Goal: Information Seeking & Learning: Learn about a topic

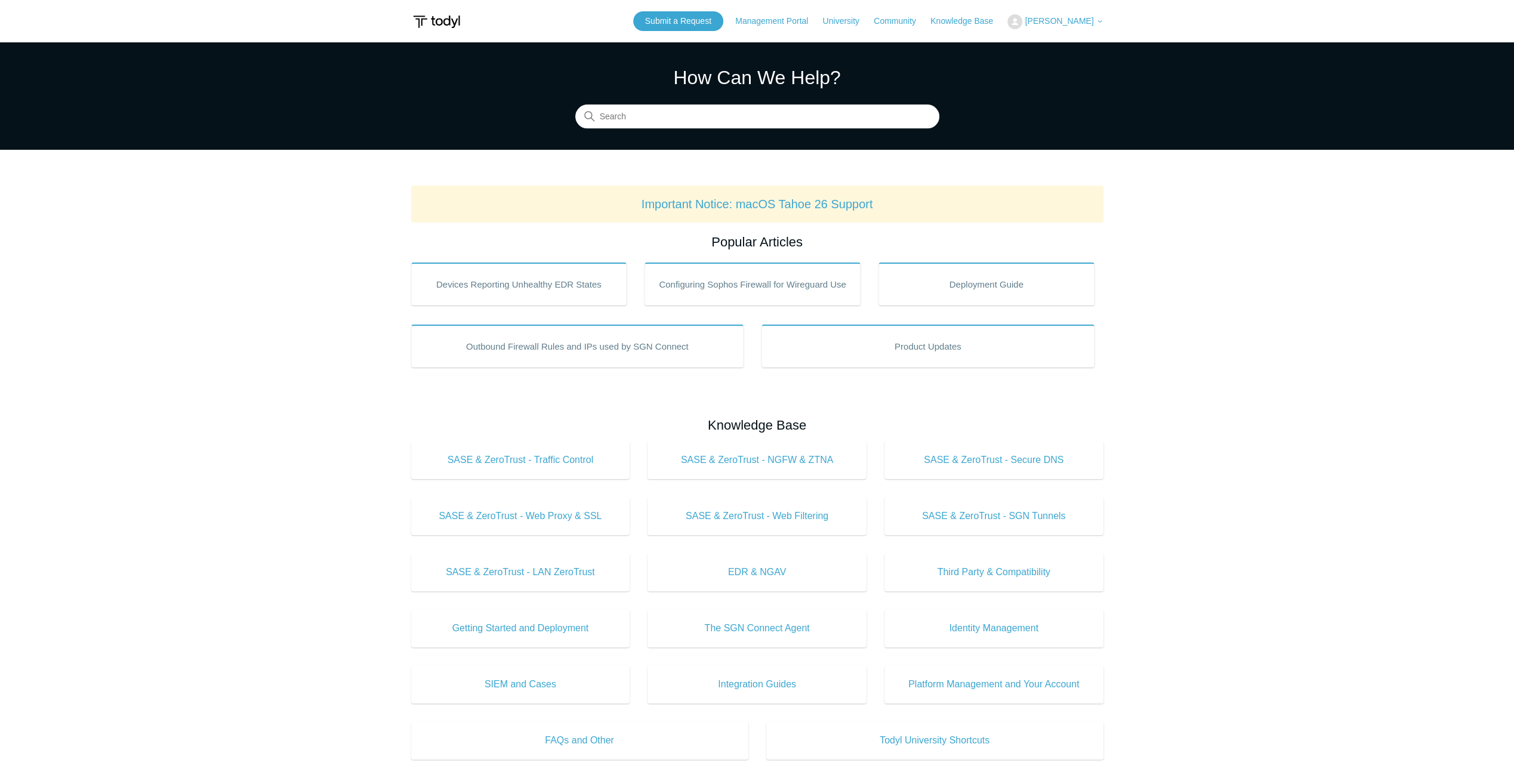
click at [267, 302] on main "Todyl Support Center How Can We Help? Search Important Notice: macOS Tahoe 26 S…" at bounding box center [757, 559] width 1514 height 1033
click at [713, 110] on input "Search" at bounding box center [757, 117] width 364 height 24
type input "exempt"
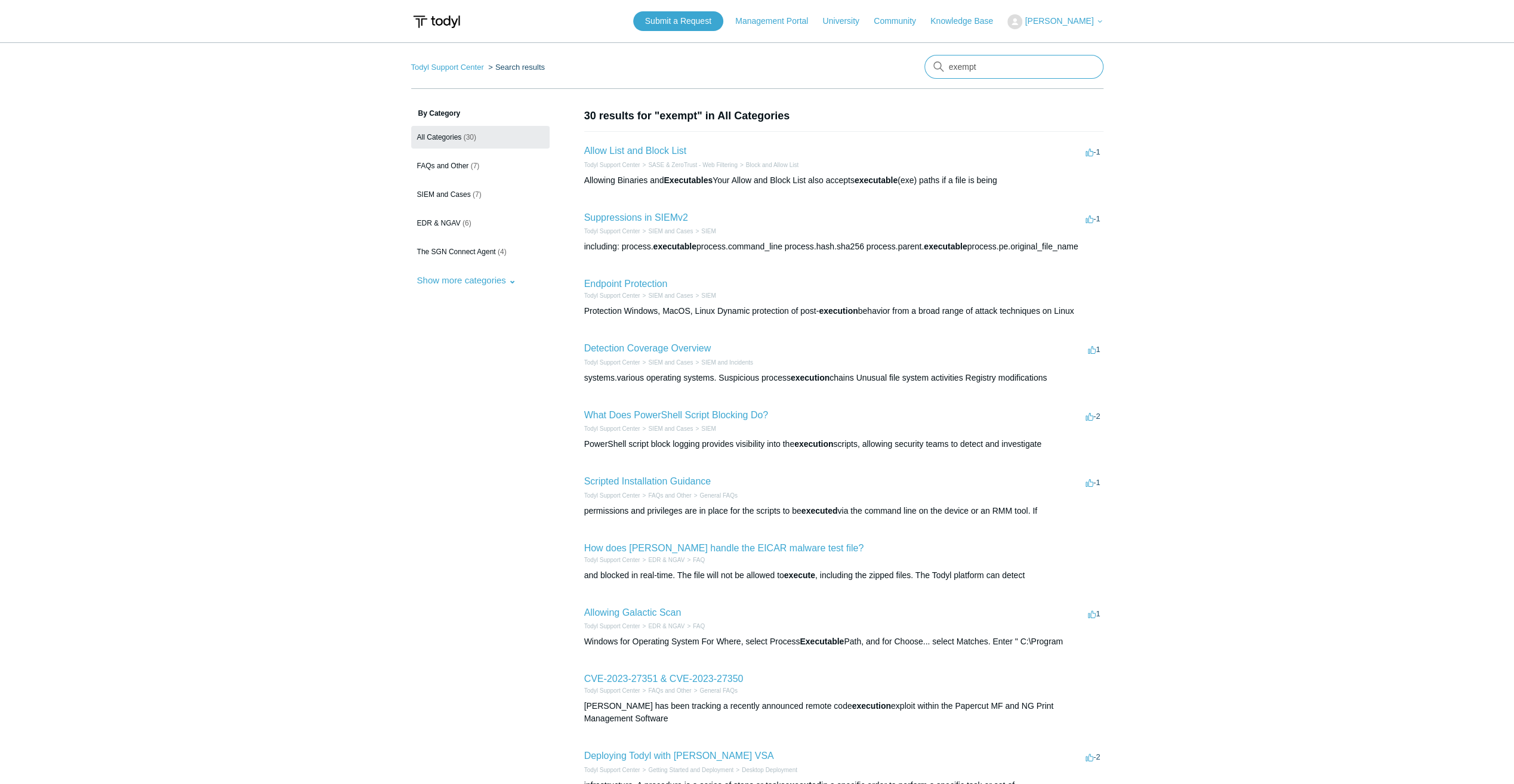
click at [991, 57] on input "exempt" at bounding box center [1013, 67] width 179 height 24
type input "s"
type input "sage"
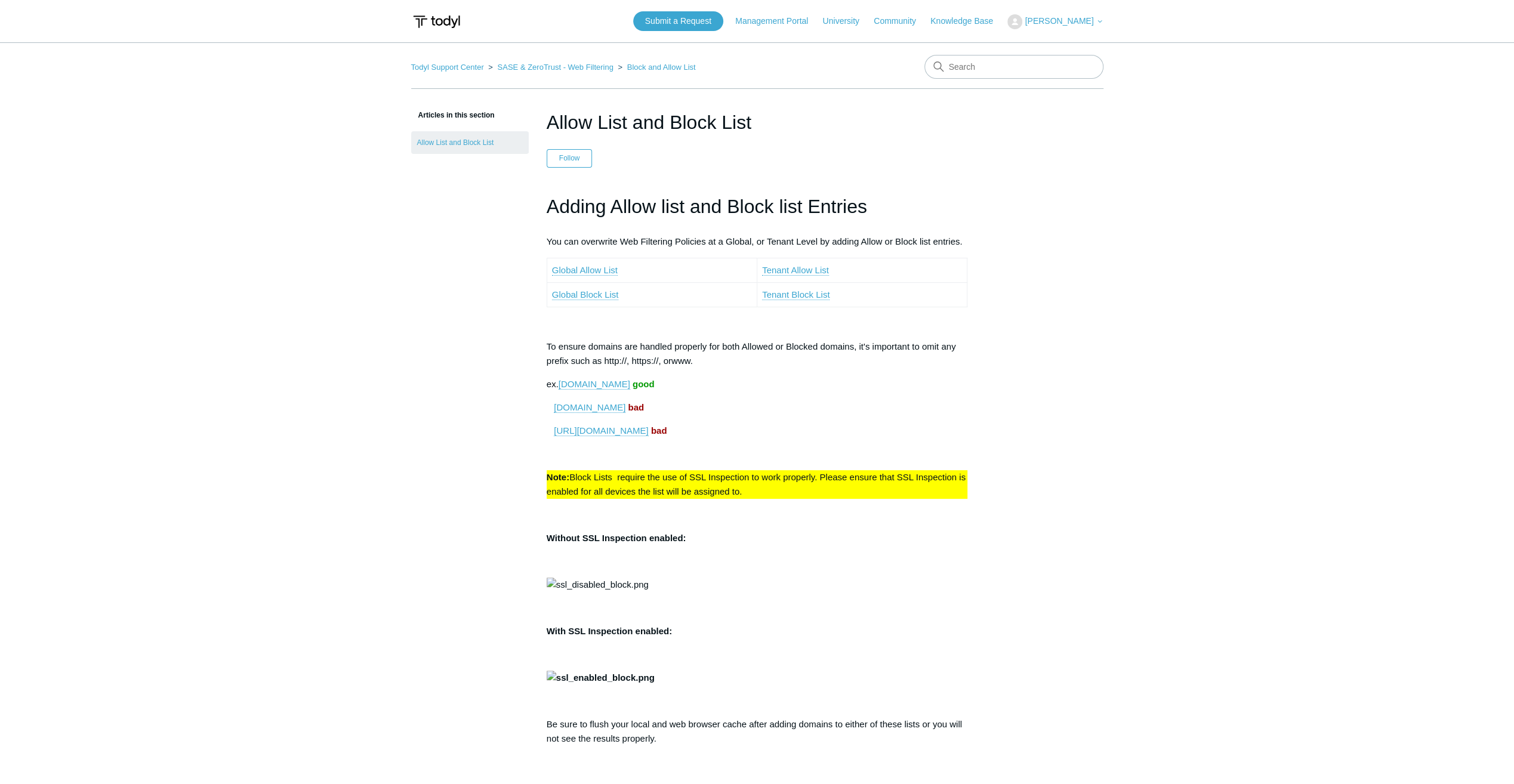
click at [1168, 301] on main "Todyl Support Center SASE & ZeroTrust - Web Filtering Block and Allow List Arti…" at bounding box center [757, 736] width 1514 height 1387
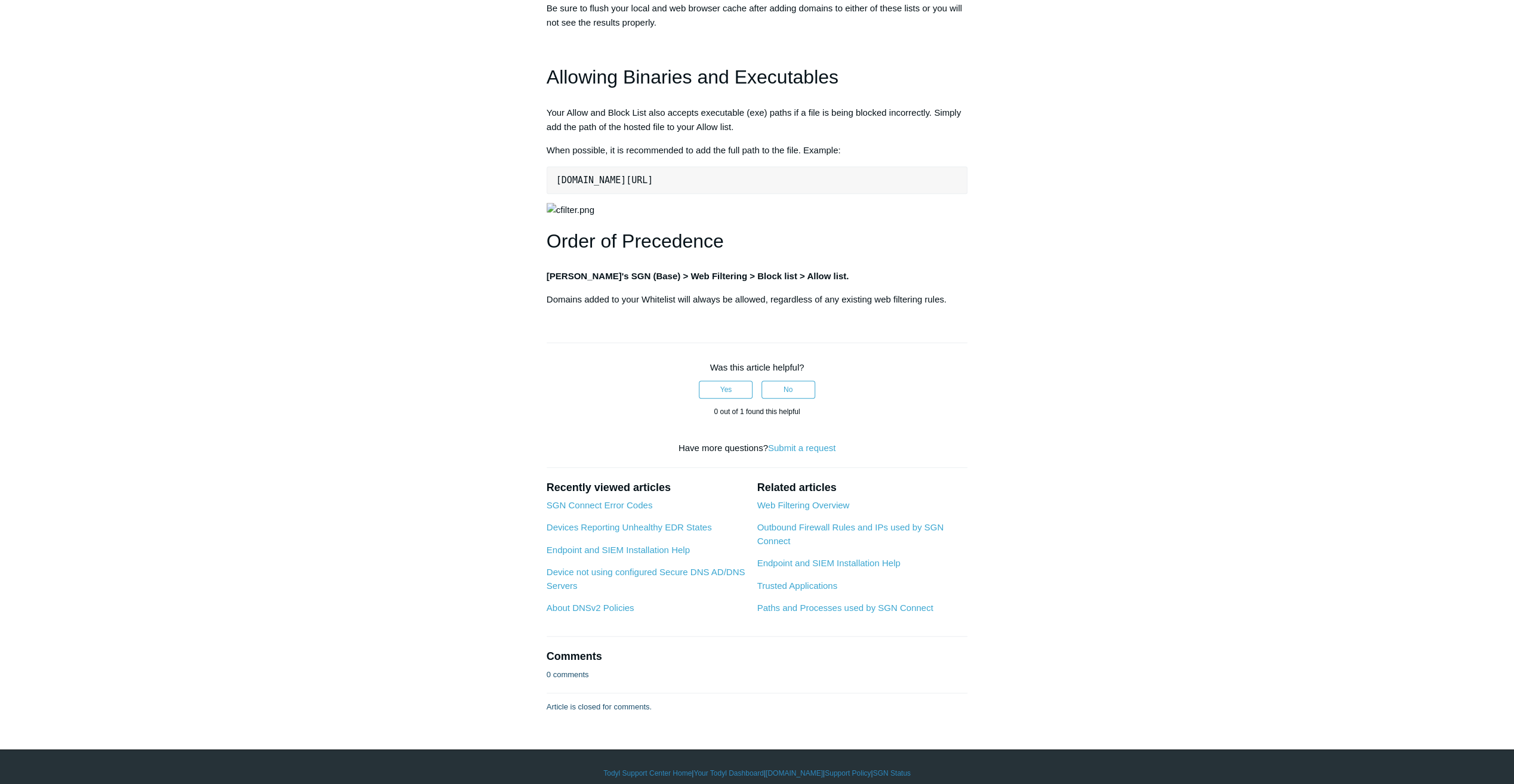
scroll to position [1134, 0]
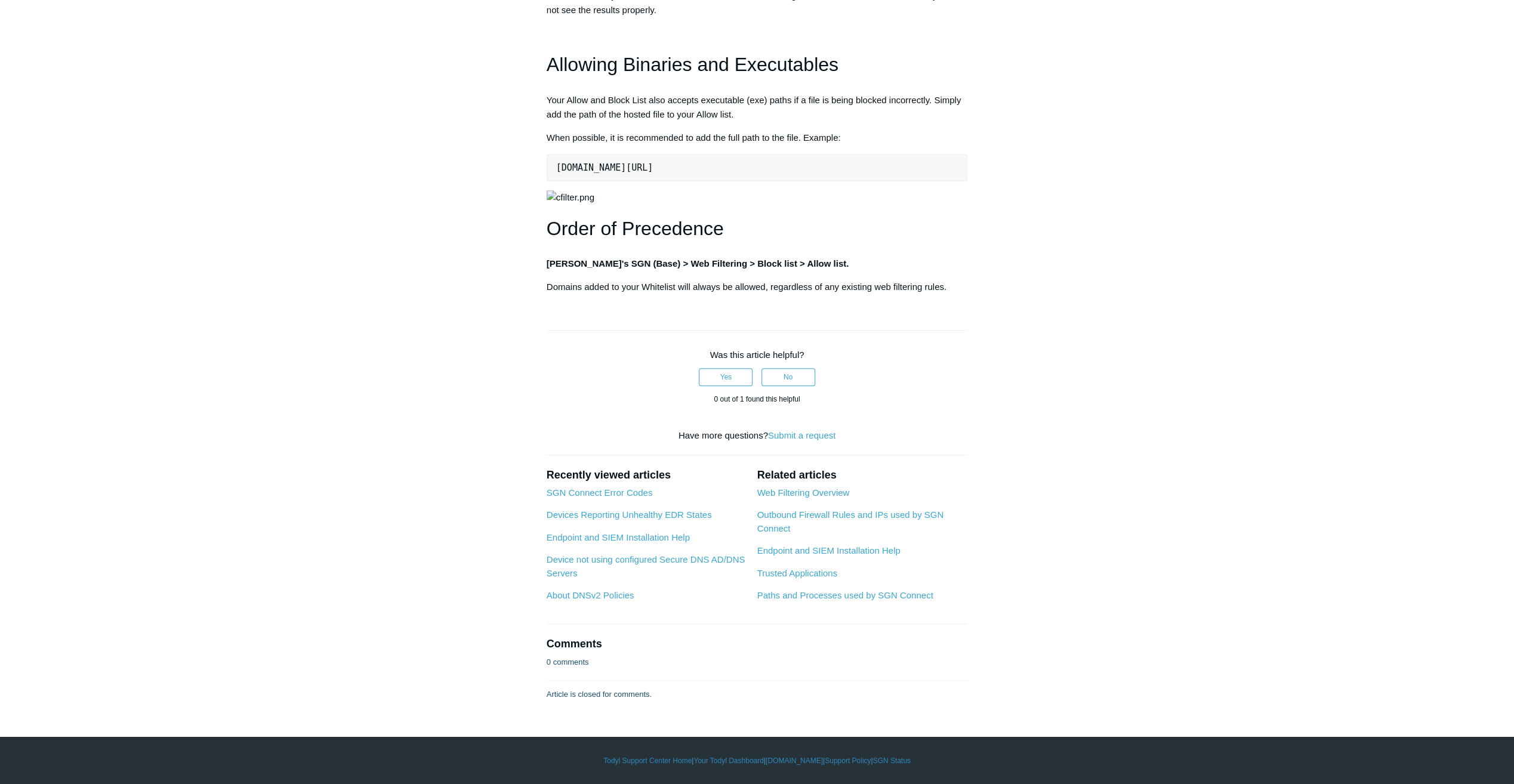
click at [1102, 358] on div "Articles in this section Allow List and Block List Allow List and Block List Fo…" at bounding box center [757, 40] width 692 height 1321
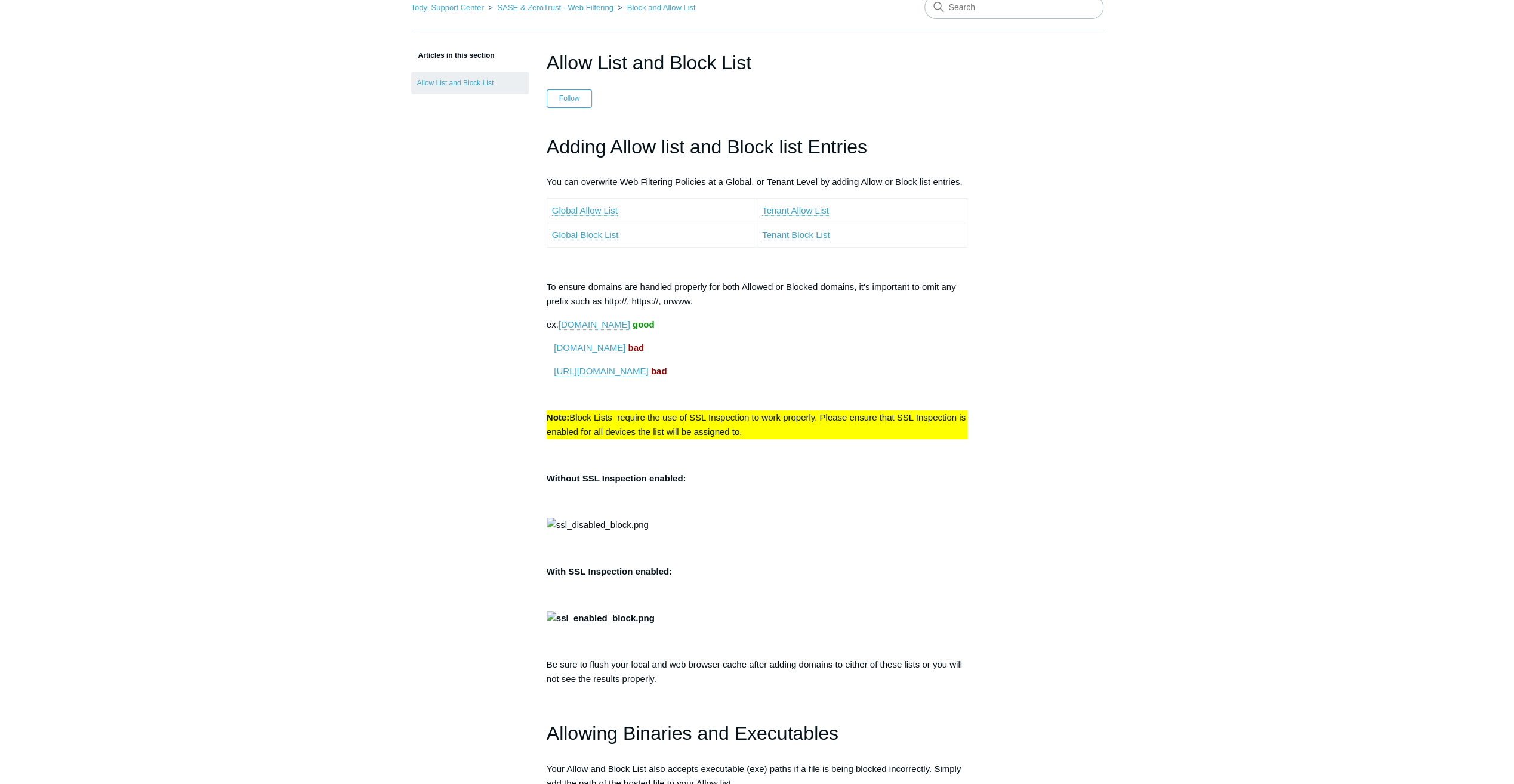
scroll to position [0, 0]
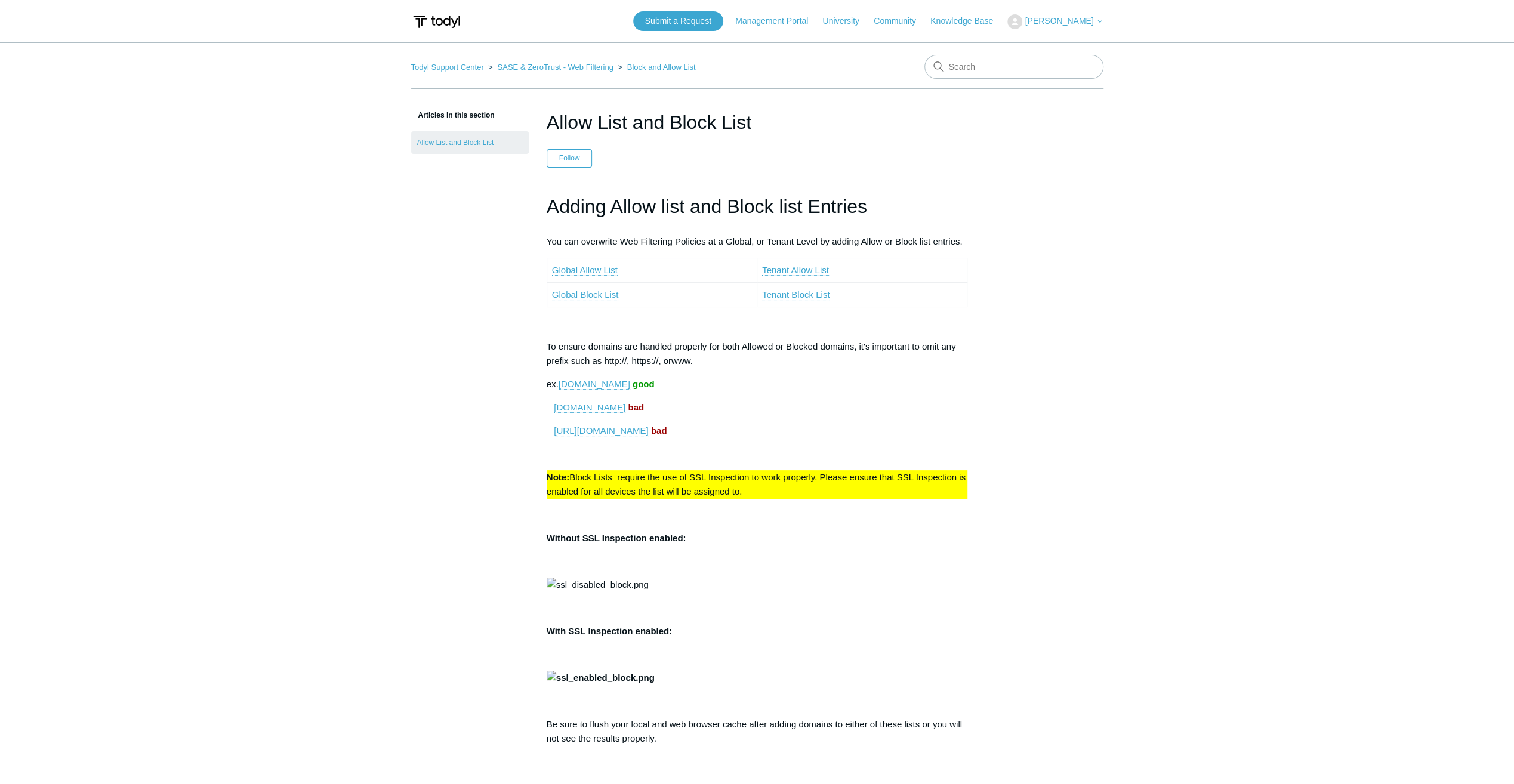
click at [1376, 419] on main "Todyl Support Center SASE & ZeroTrust - Web Filtering Block and Allow List Arti…" at bounding box center [757, 736] width 1514 height 1387
click at [337, 327] on main "Todyl Support Center SASE & ZeroTrust - Web Filtering Block and Allow List Arti…" at bounding box center [757, 736] width 1514 height 1387
drag, startPoint x: 312, startPoint y: 312, endPoint x: 466, endPoint y: 62, distance: 293.6
click at [312, 312] on main "Todyl Support Center SASE & ZeroTrust - Web Filtering Block and Allow List Arti…" at bounding box center [757, 736] width 1514 height 1387
click at [326, 355] on main "Todyl Support Center SASE & ZeroTrust - Web Filtering Block and Allow List Arti…" at bounding box center [757, 736] width 1514 height 1387
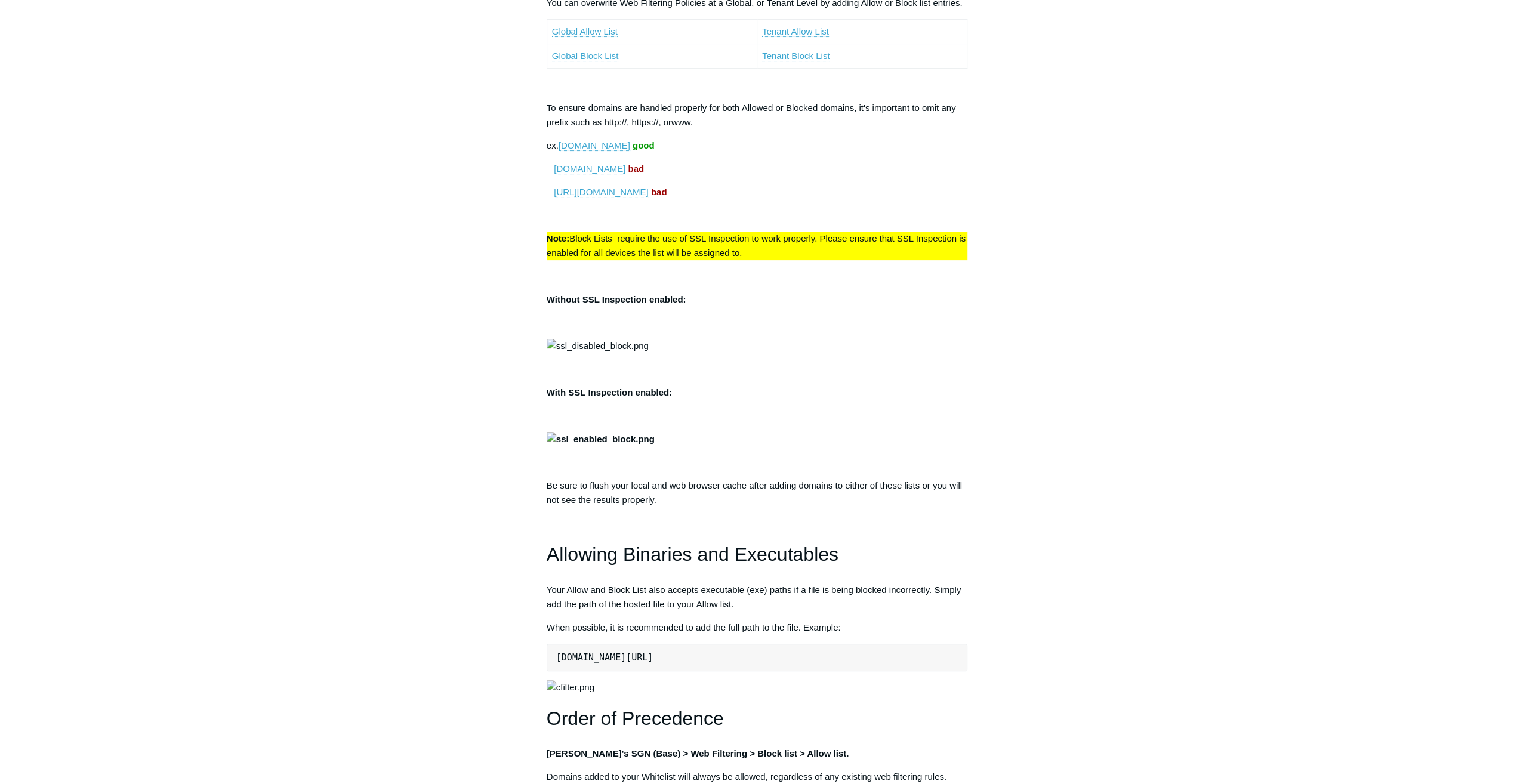
scroll to position [119, 0]
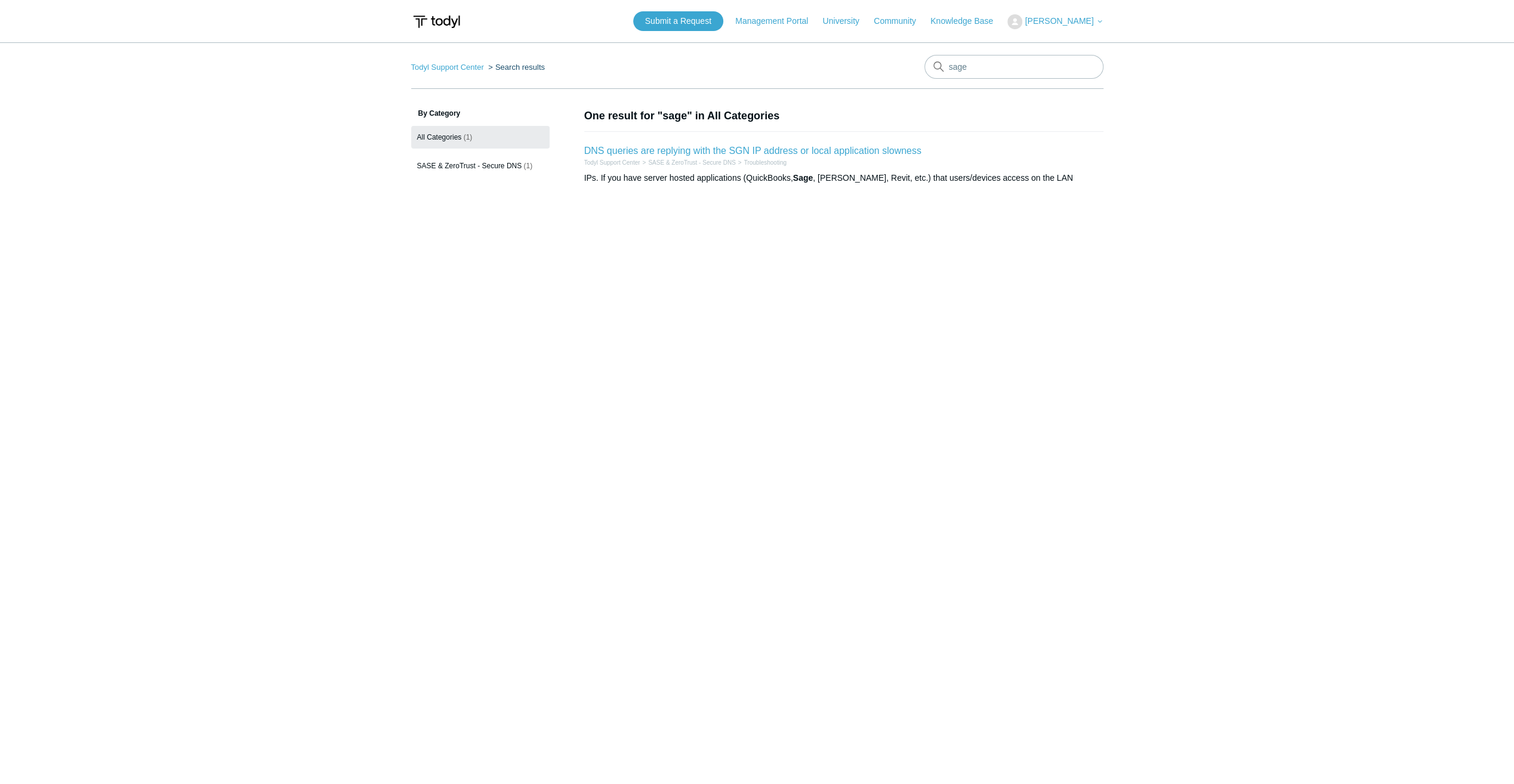
click at [831, 230] on main "Todyl Support Center Search results sage By Category All Categories (1) SASE & …" at bounding box center [757, 395] width 1514 height 706
click at [1049, 77] on input "sage" at bounding box center [1013, 67] width 179 height 24
type input "app saas"
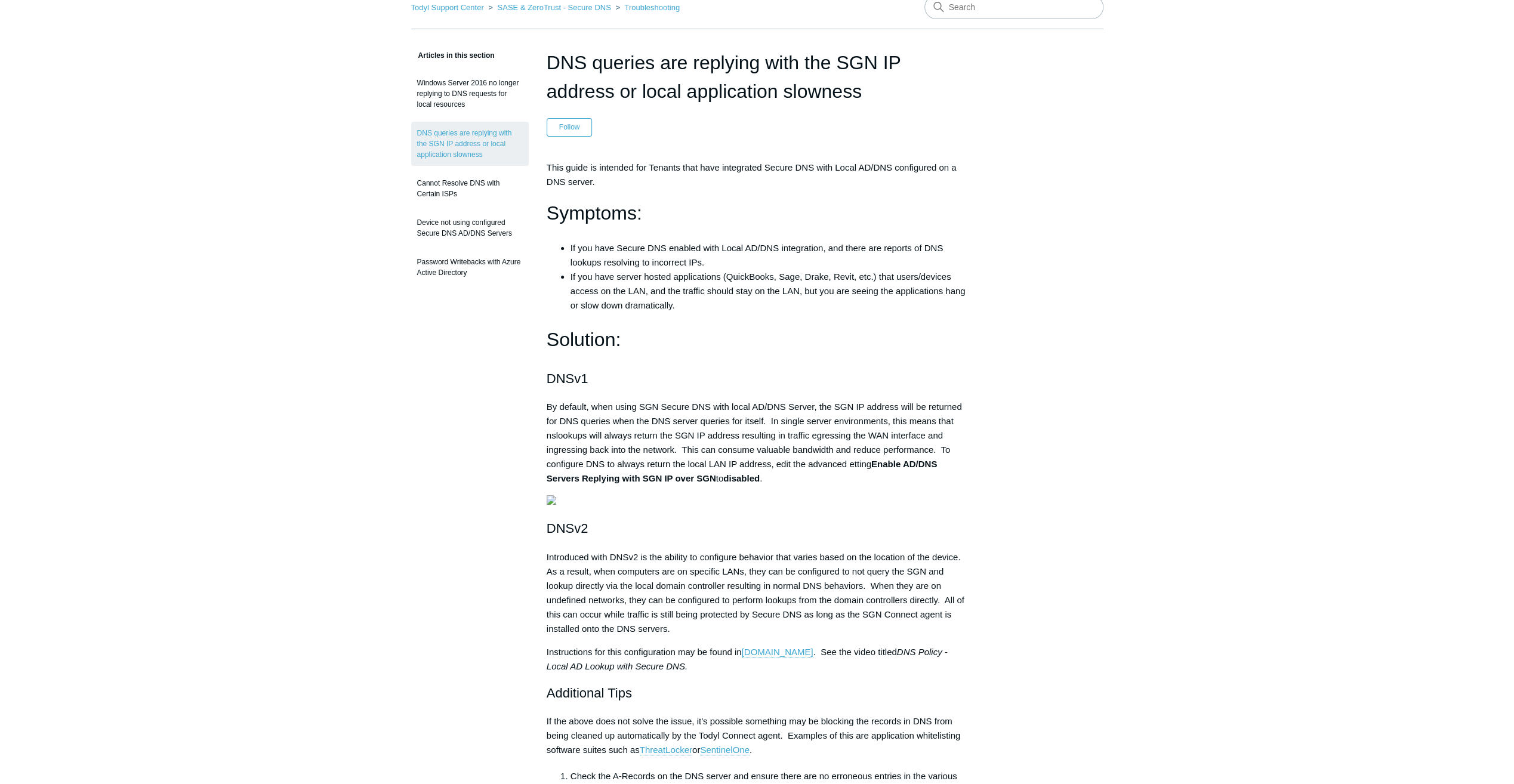
scroll to position [119, 0]
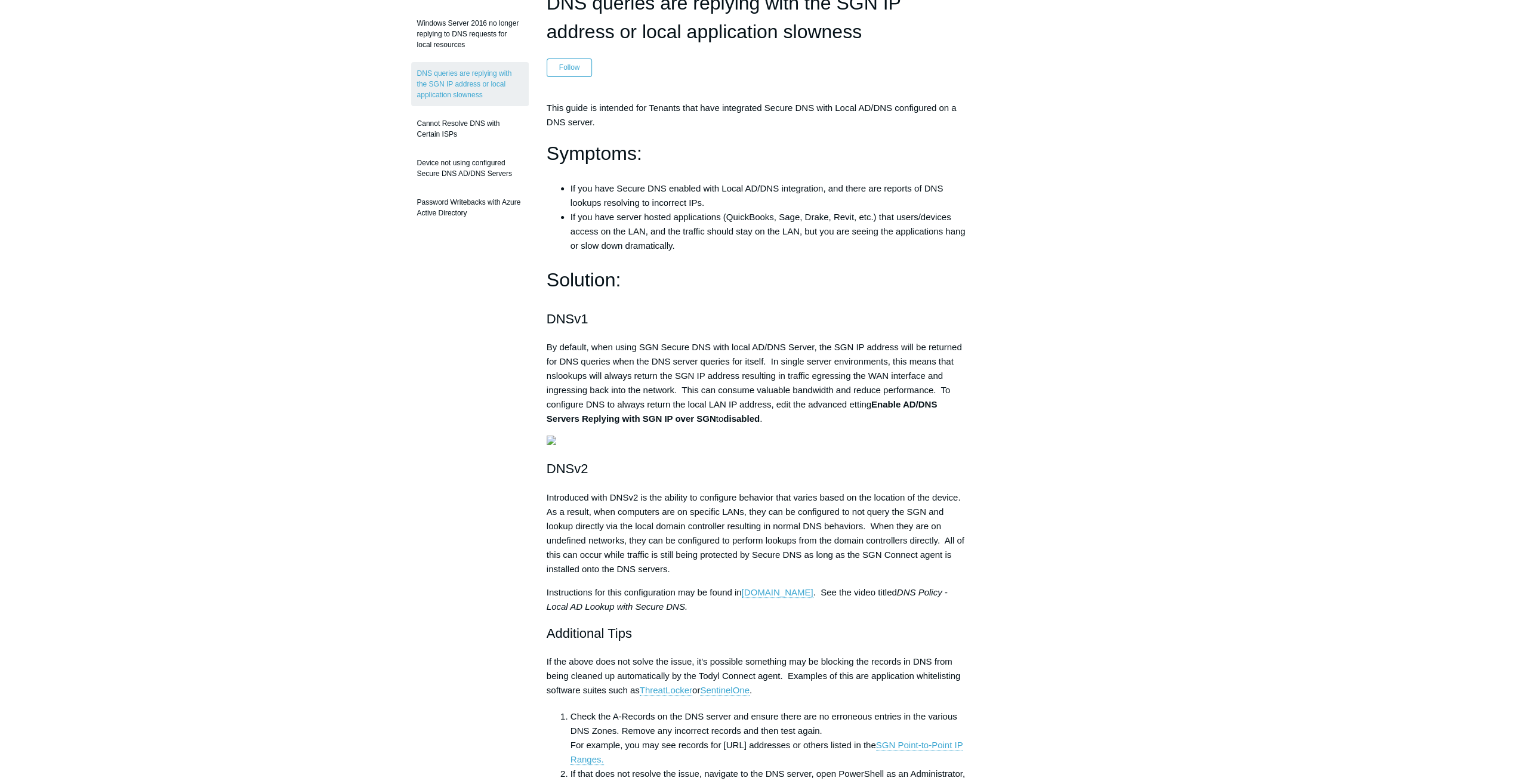
click at [1123, 377] on main "Todyl Support Center SASE & ZeroTrust - Secure DNS Troubleshooting Articles in …" at bounding box center [757, 631] width 1514 height 1416
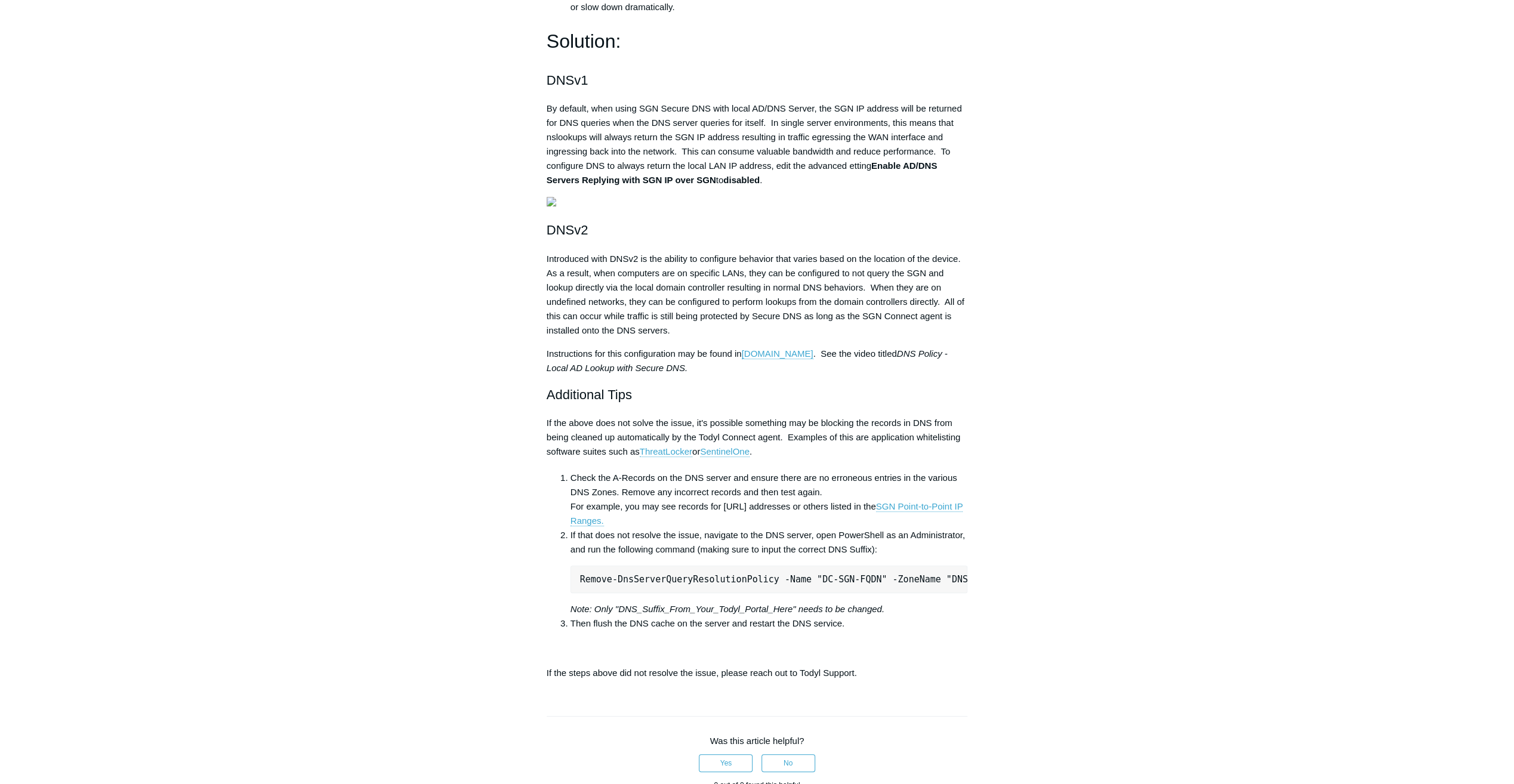
scroll to position [417, 0]
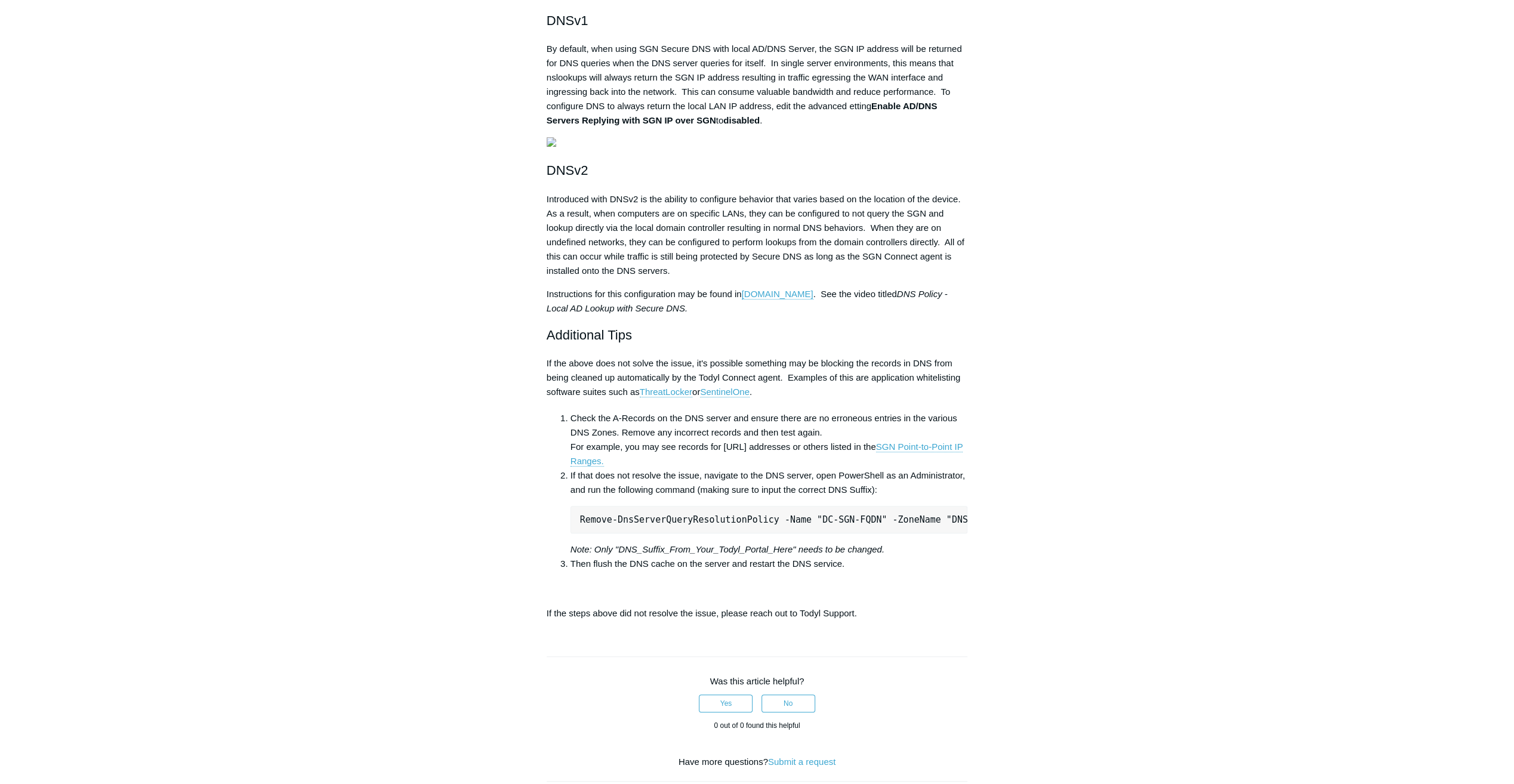
click at [1169, 287] on main "Todyl Support Center SASE & ZeroTrust - Secure DNS Troubleshooting Articles in …" at bounding box center [757, 332] width 1514 height 1416
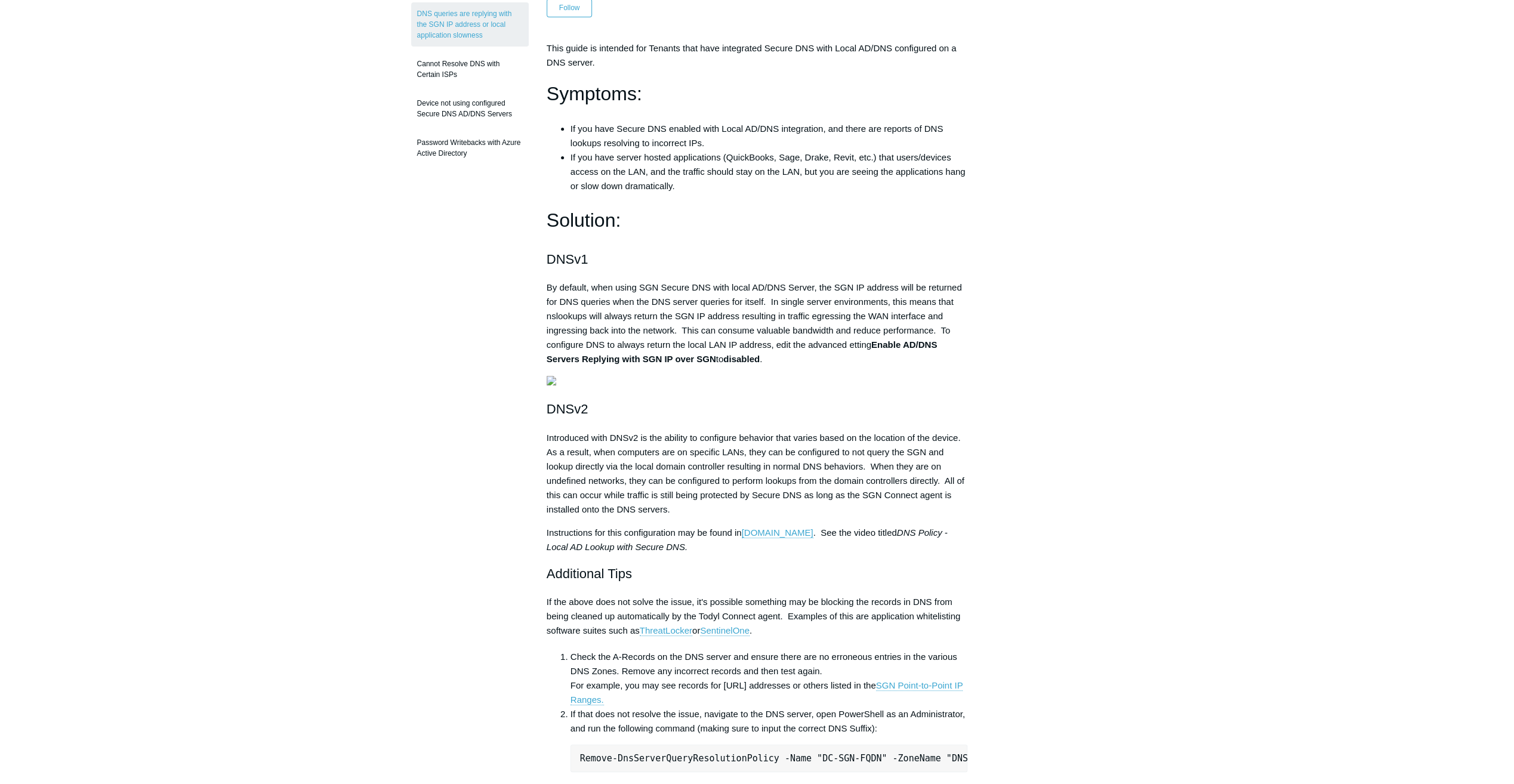
scroll to position [119, 0]
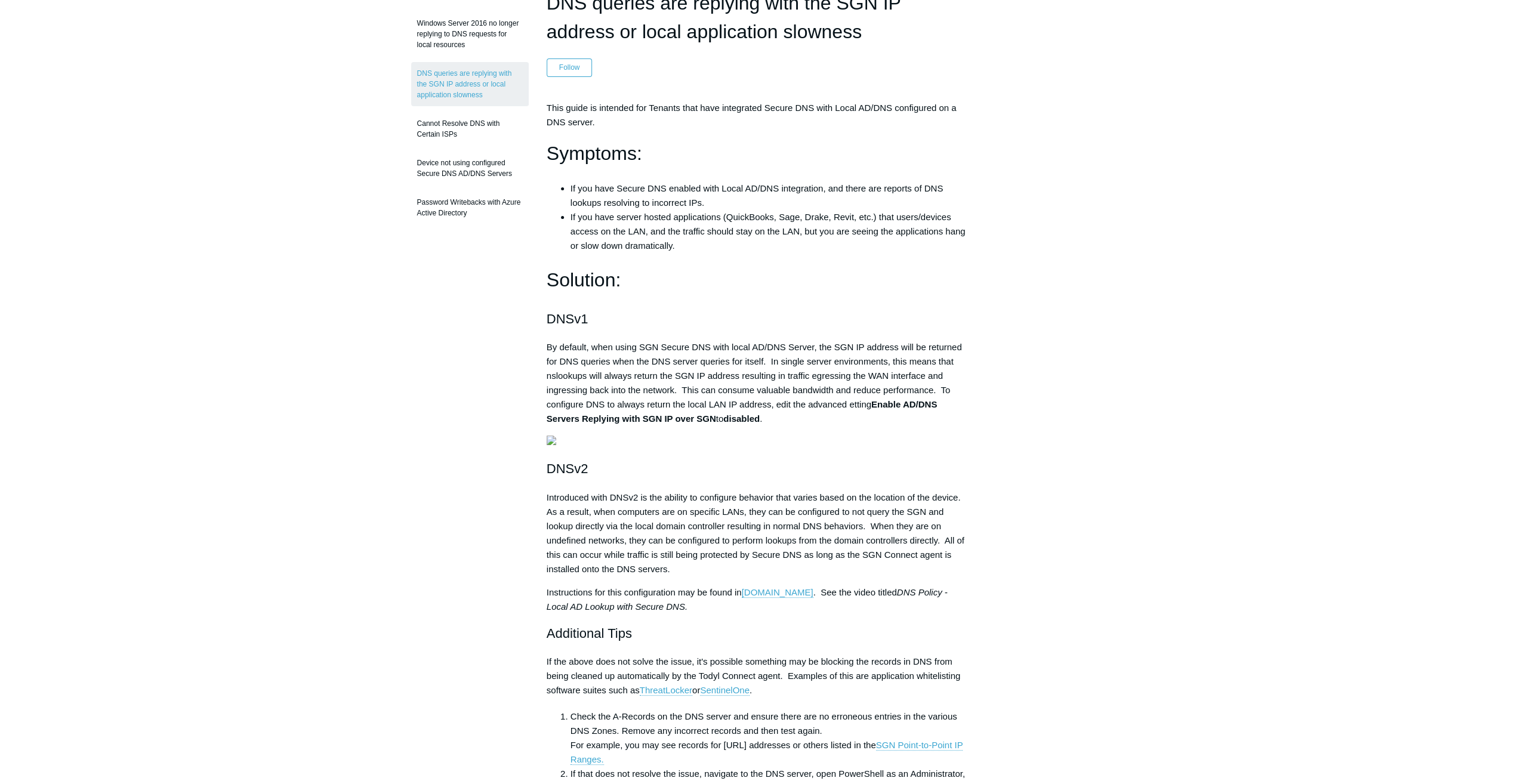
click at [1142, 304] on main "Todyl Support Center SASE & ZeroTrust - Secure DNS Troubleshooting Articles in …" at bounding box center [757, 631] width 1514 height 1416
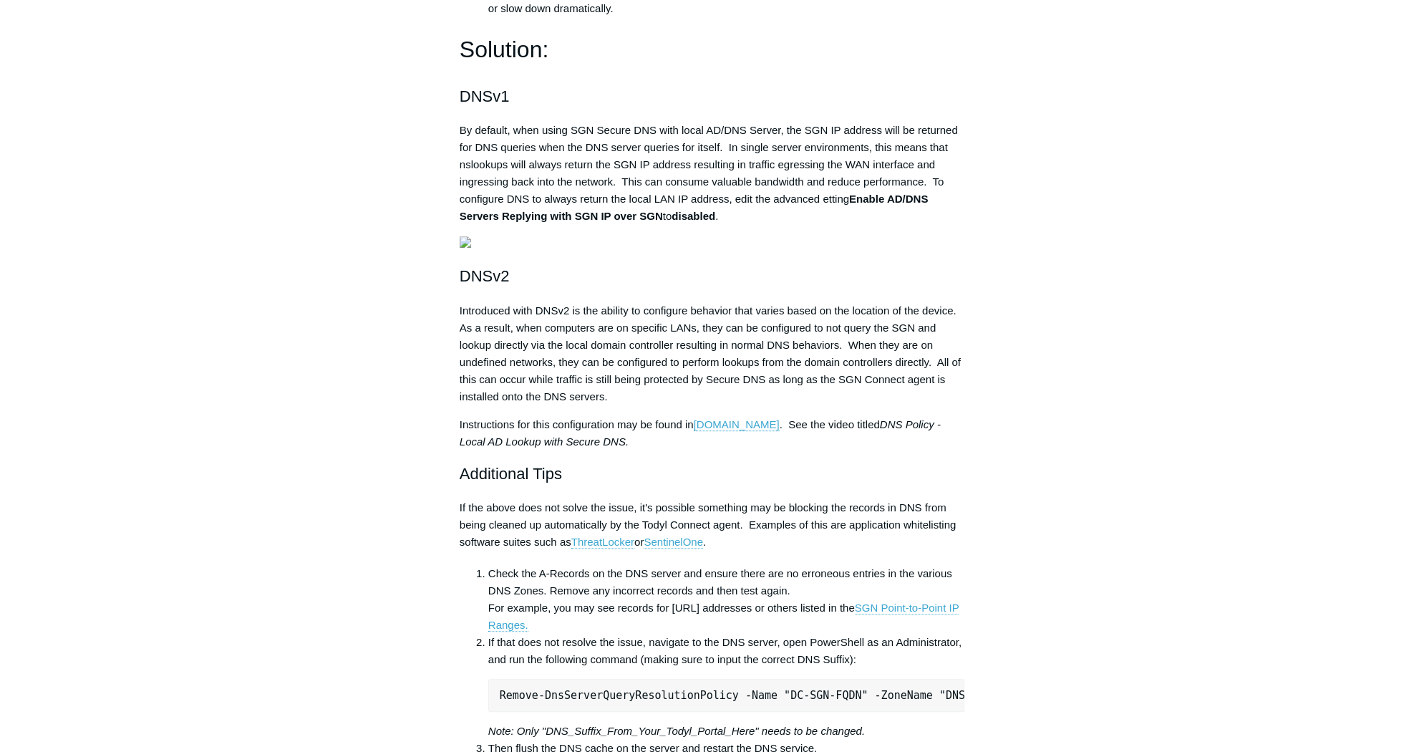
scroll to position [501, 0]
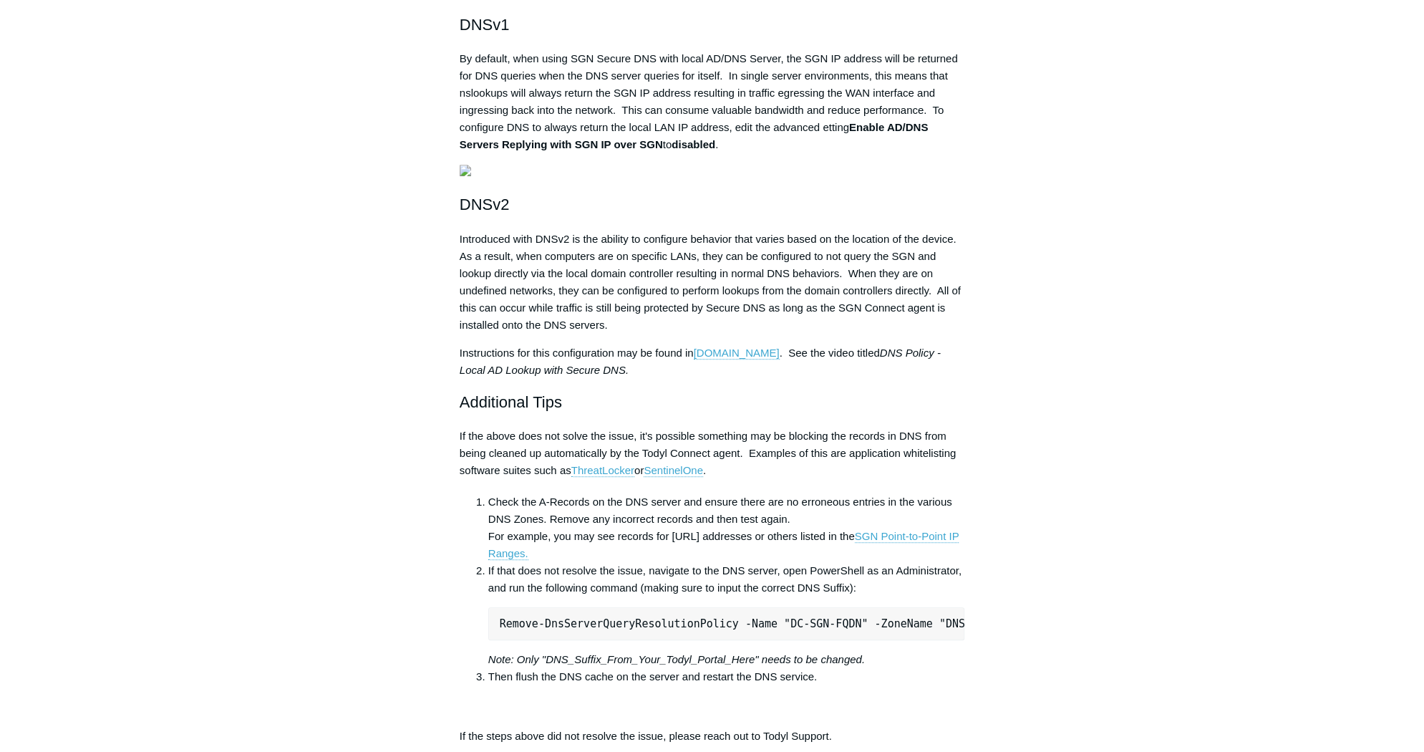
drag, startPoint x: 268, startPoint y: 226, endPoint x: 299, endPoint y: 72, distance: 156.4
click at [267, 226] on main "Todyl Support Center SASE & ZeroTrust - Secure DNS Troubleshooting Articles in …" at bounding box center [712, 399] width 1424 height 1699
click at [277, 316] on main "Todyl Support Center SASE & ZeroTrust - Secure DNS Troubleshooting Articles in …" at bounding box center [712, 399] width 1424 height 1699
drag, startPoint x: 1126, startPoint y: 72, endPoint x: 896, endPoint y: 140, distance: 240.4
click at [1124, 71] on div "Articles in this section Windows Server 2016 no longer replying to DNS requests…" at bounding box center [712, 438] width 831 height 1620
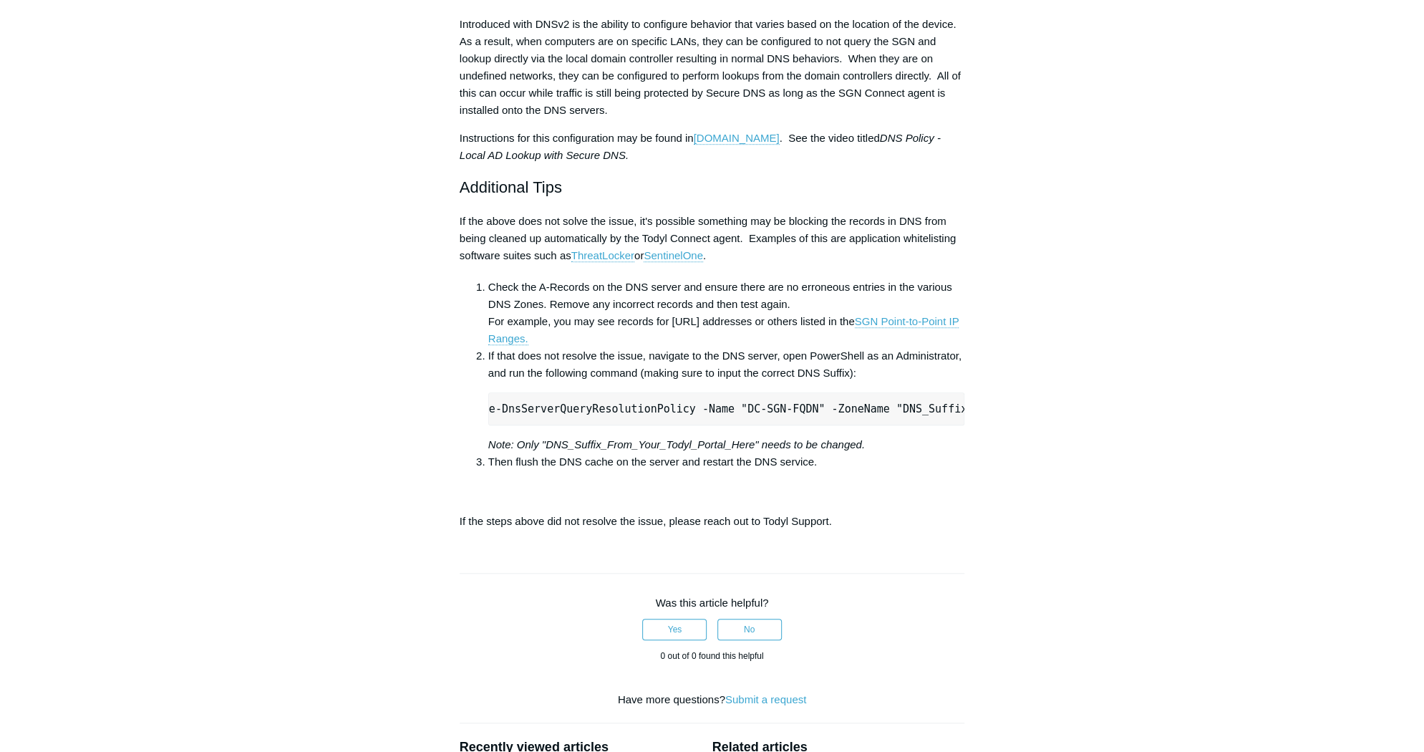
scroll to position [0, 0]
click at [268, 428] on main "Todyl Support Center SASE & ZeroTrust - Secure DNS Troubleshooting Articles in …" at bounding box center [712, 184] width 1424 height 1699
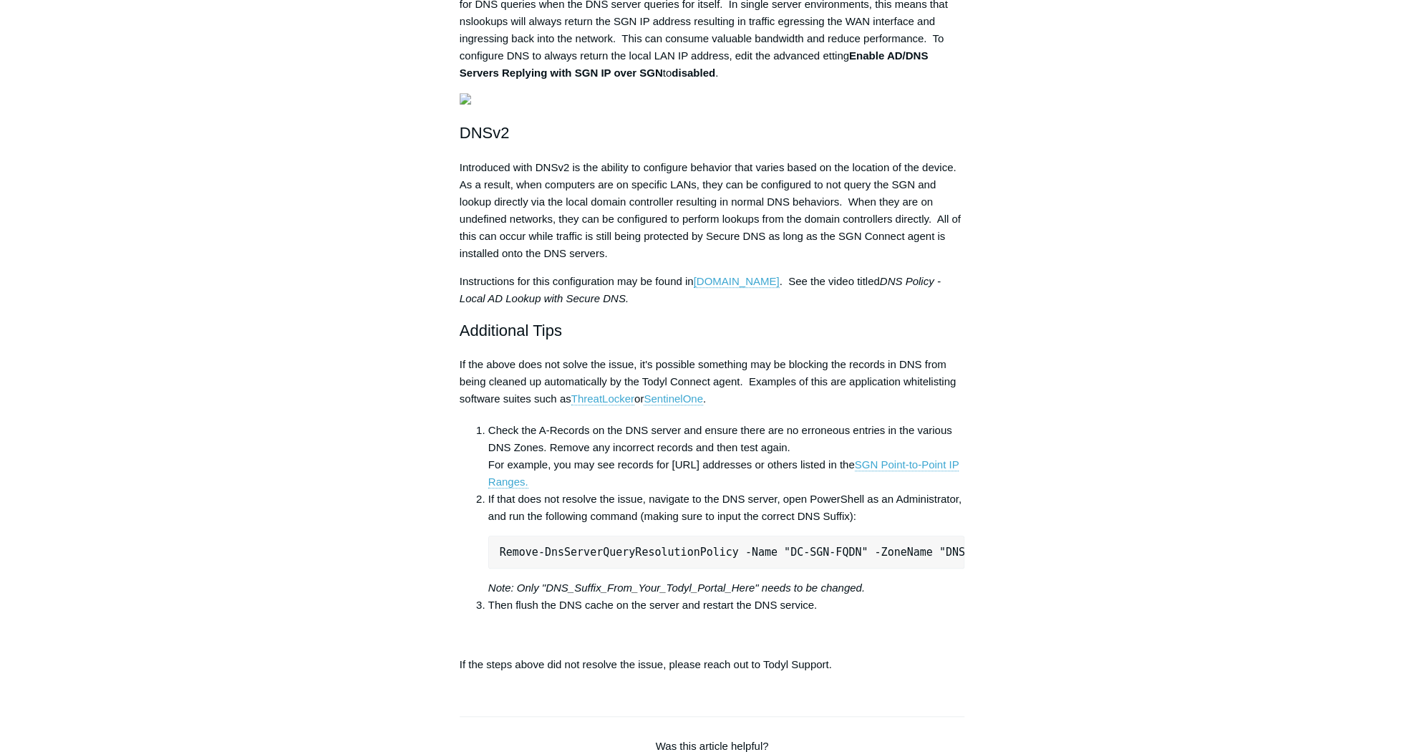
scroll to position [501, 0]
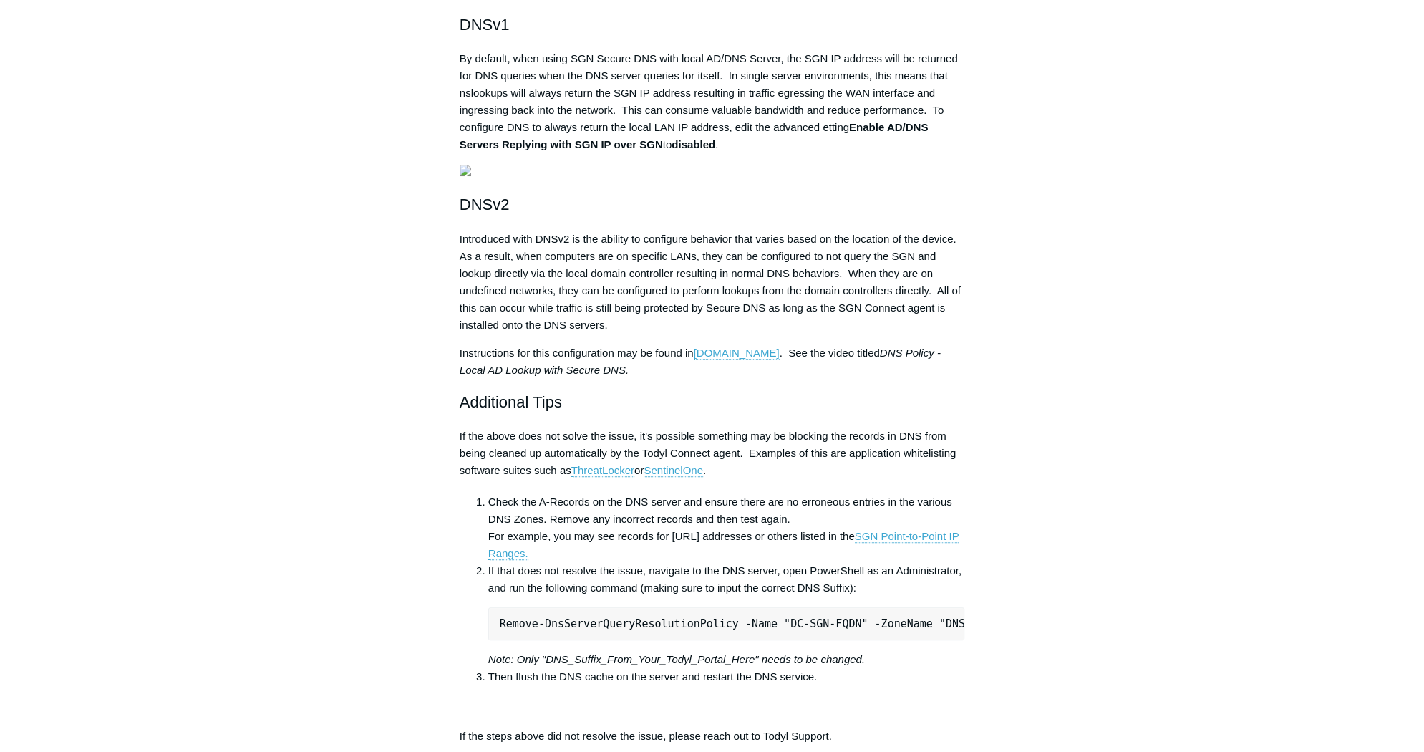
drag, startPoint x: 280, startPoint y: 642, endPoint x: 270, endPoint y: 647, distance: 10.9
click at [271, 645] on main "Todyl Support Center SASE & ZeroTrust - Secure DNS Troubleshooting Articles in …" at bounding box center [712, 399] width 1424 height 1699
click at [297, 268] on aside "Articles in this section Windows Server 2016 no longer replying to DNS requests…" at bounding box center [367, 431] width 141 height 1606
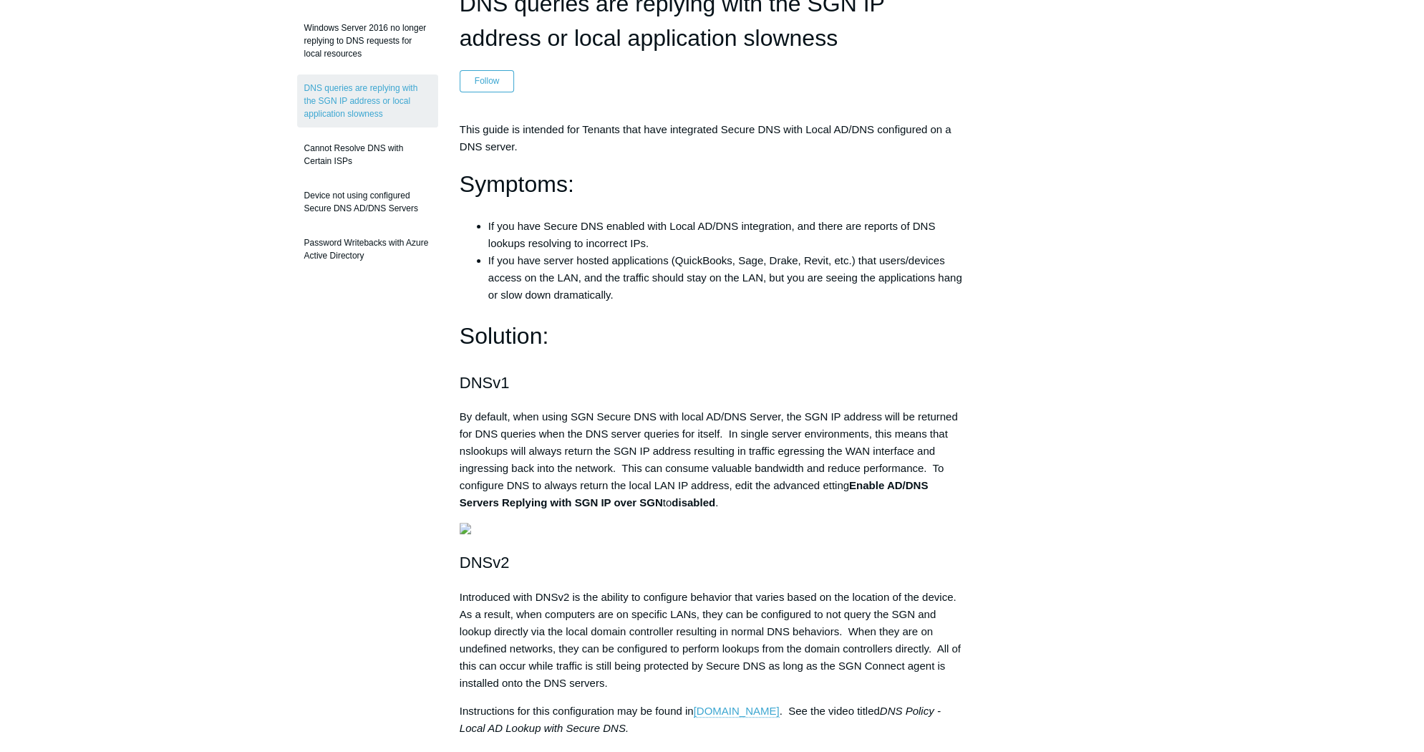
scroll to position [72, 0]
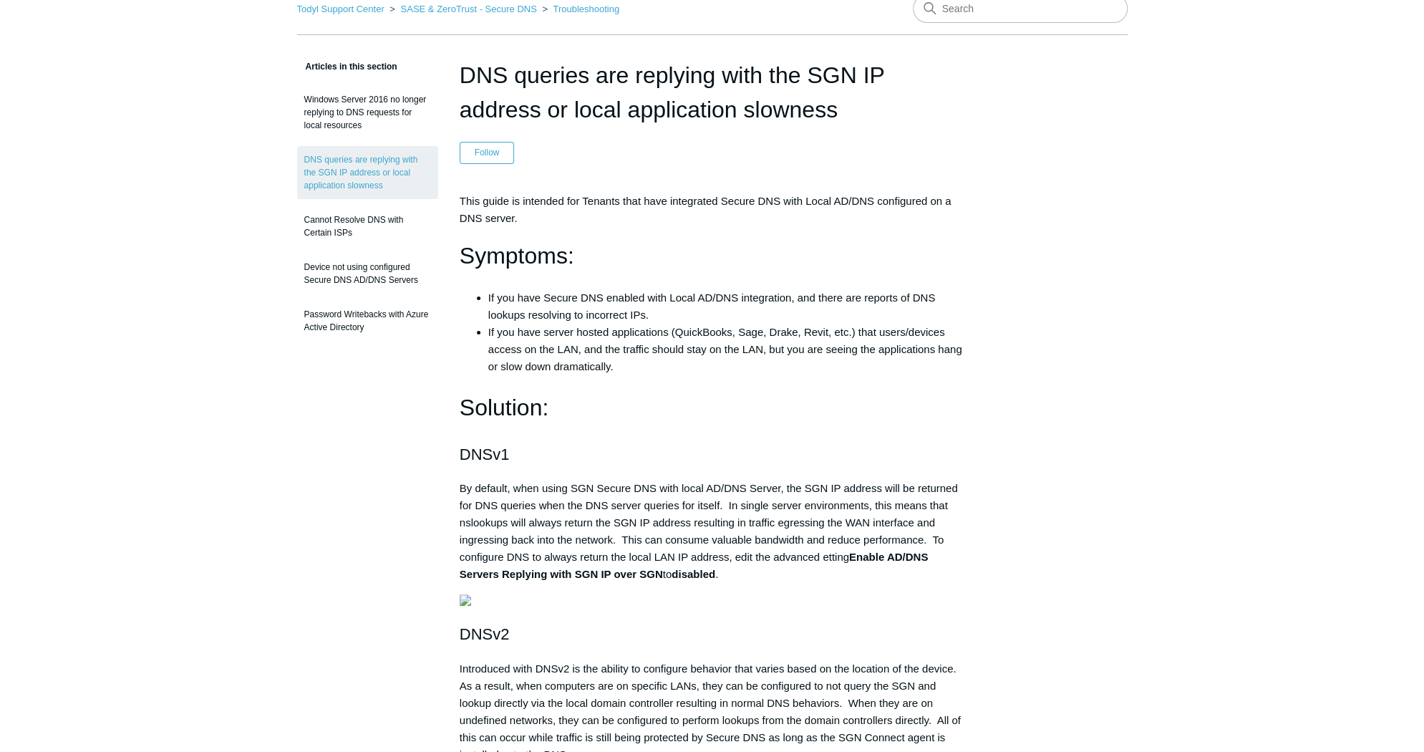
click at [868, 406] on h1 "Solution:" at bounding box center [713, 408] width 506 height 37
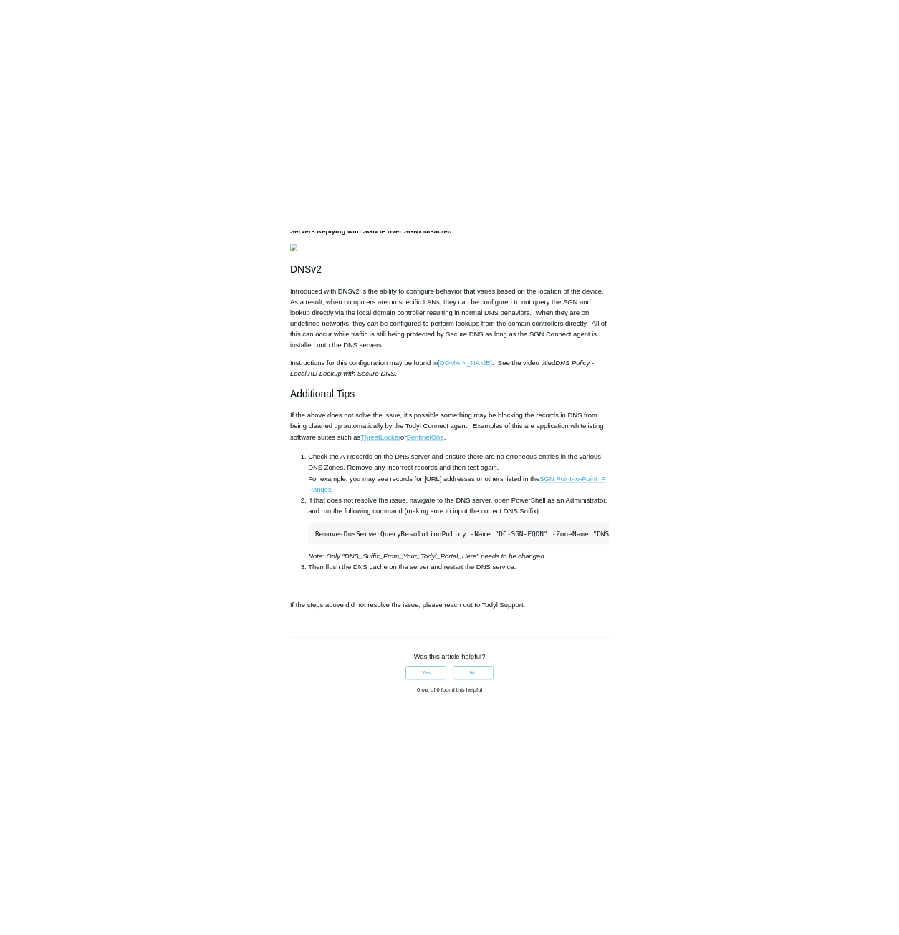
scroll to position [430, 0]
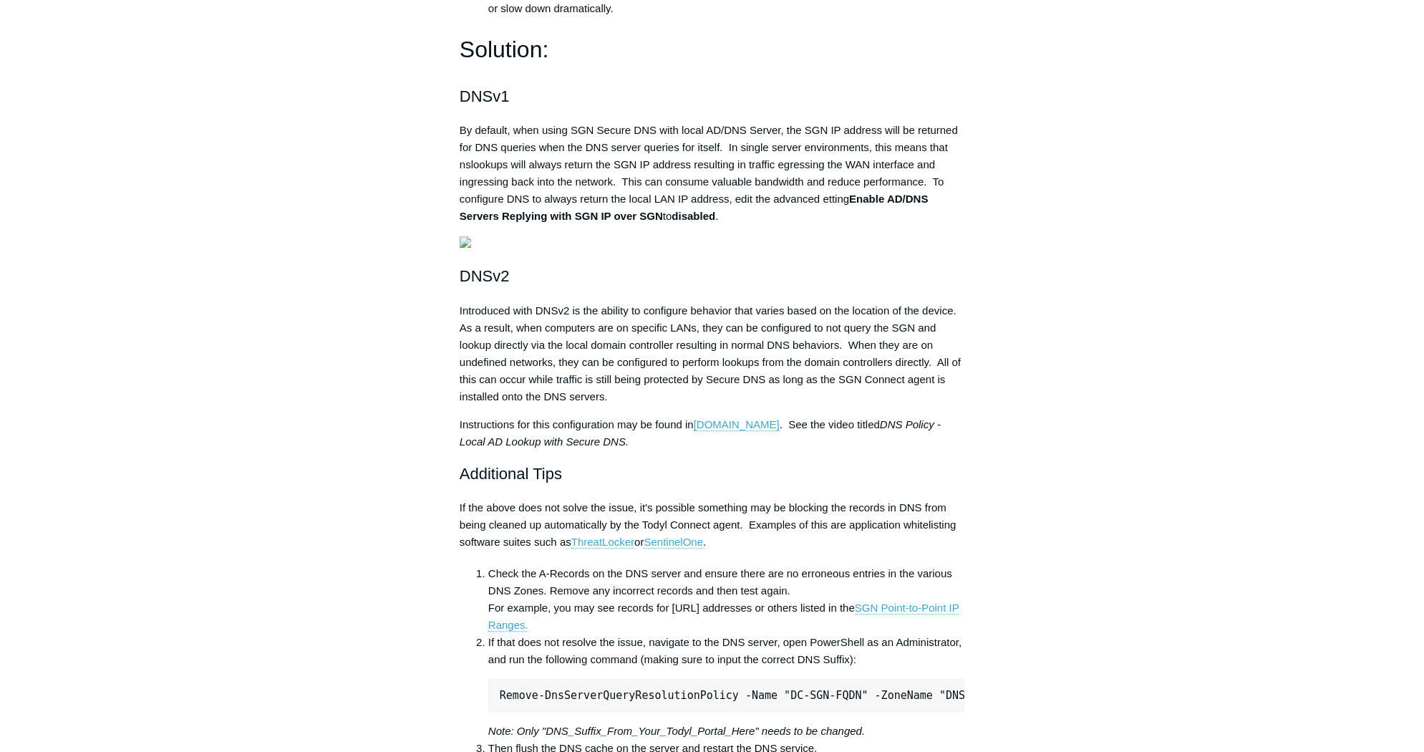
click at [182, 60] on main "Todyl Support Center SASE & ZeroTrust - Secure DNS Troubleshooting Articles in …" at bounding box center [712, 470] width 1424 height 1699
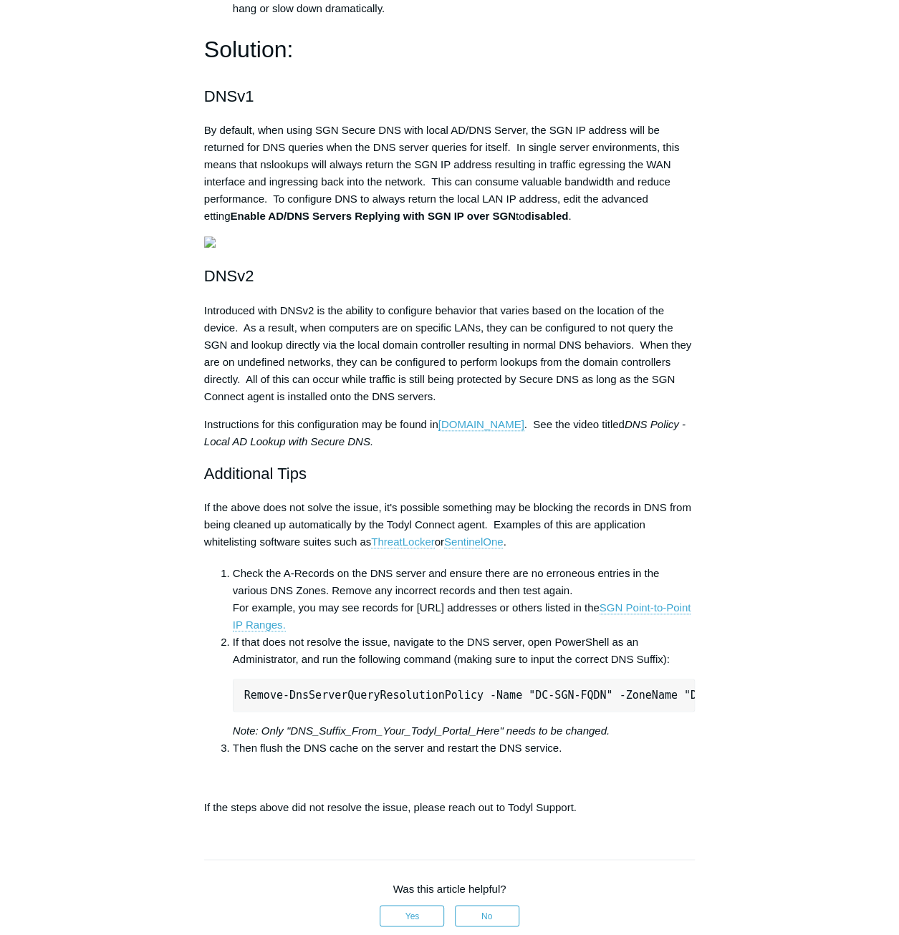
click at [117, 485] on aside "Articles in this section Windows Server 2016 no longer replying to DNS requests…" at bounding box center [113, 503] width 137 height 1606
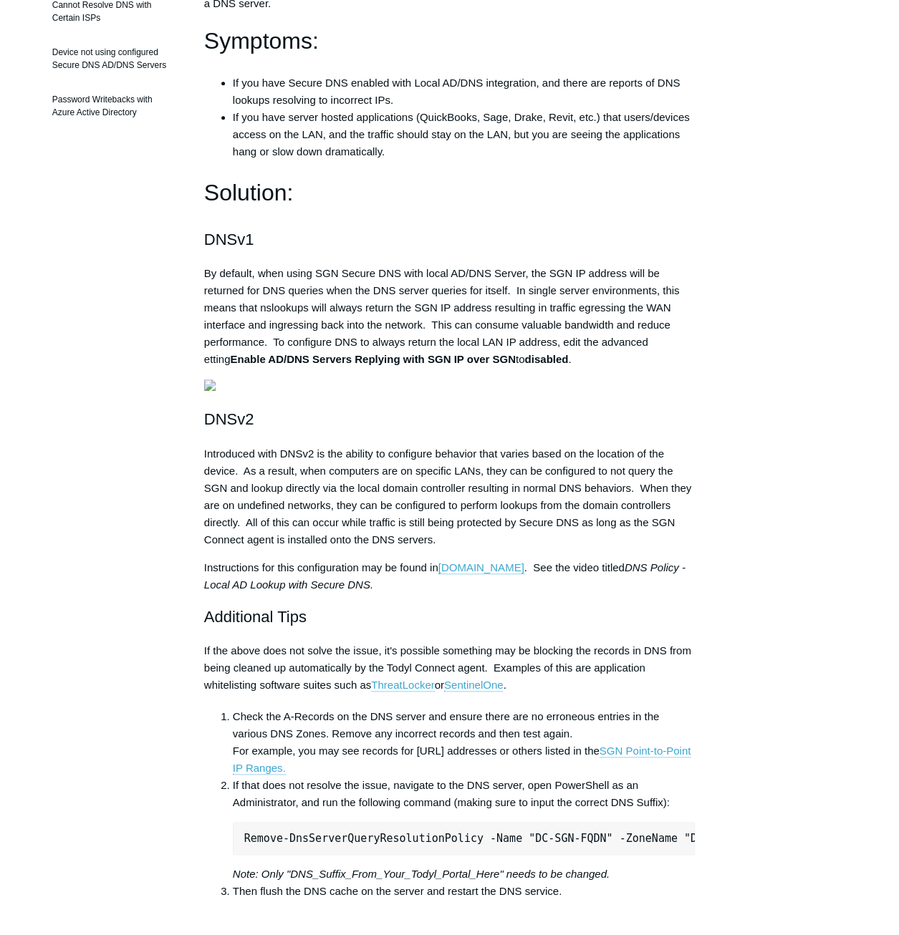
scroll to position [72, 0]
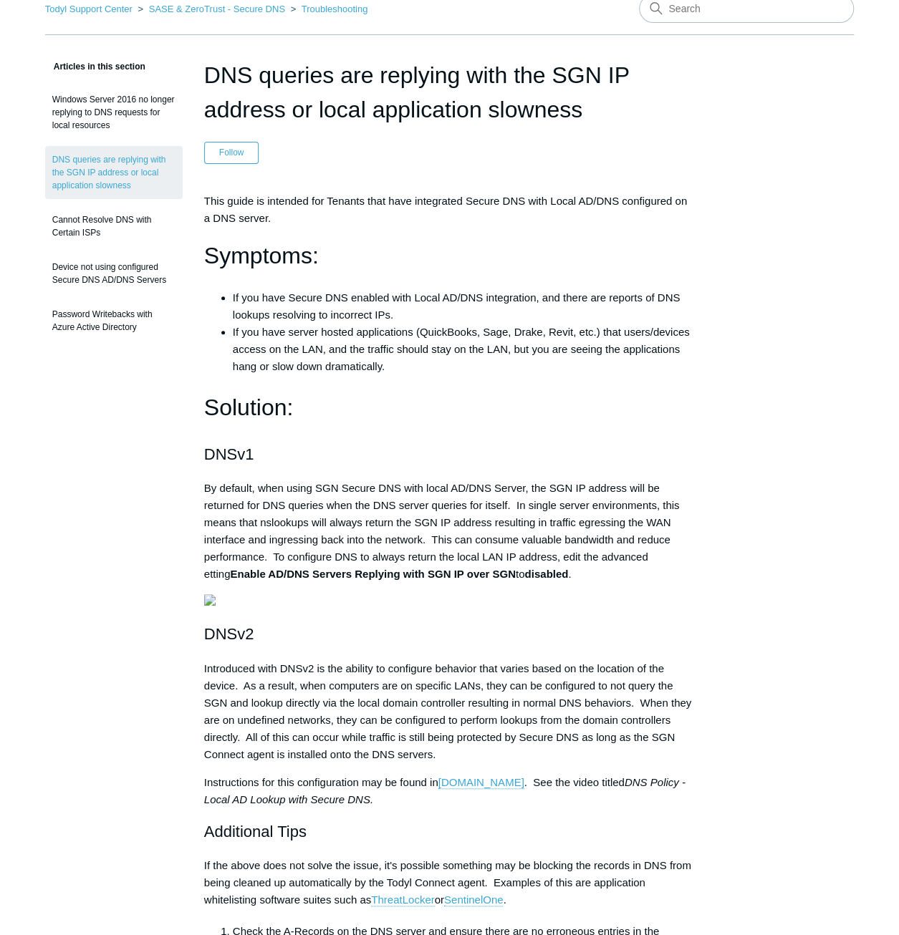
click at [453, 403] on h1 "Solution:" at bounding box center [449, 408] width 491 height 37
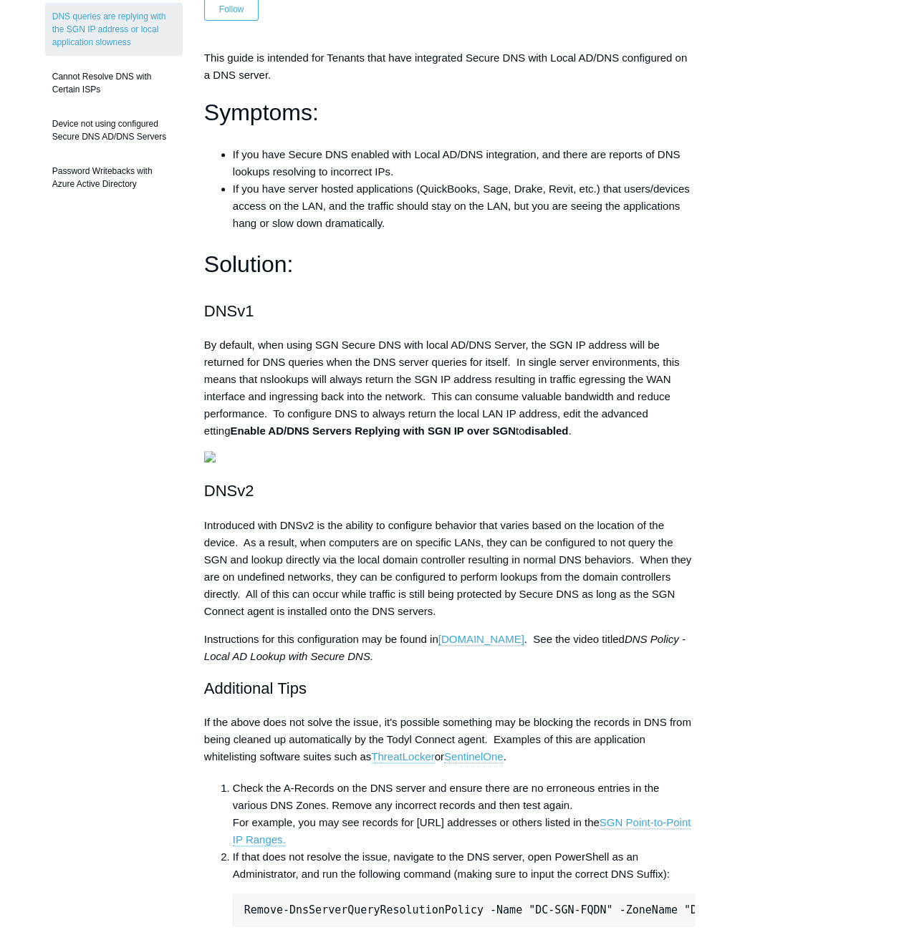
scroll to position [286, 0]
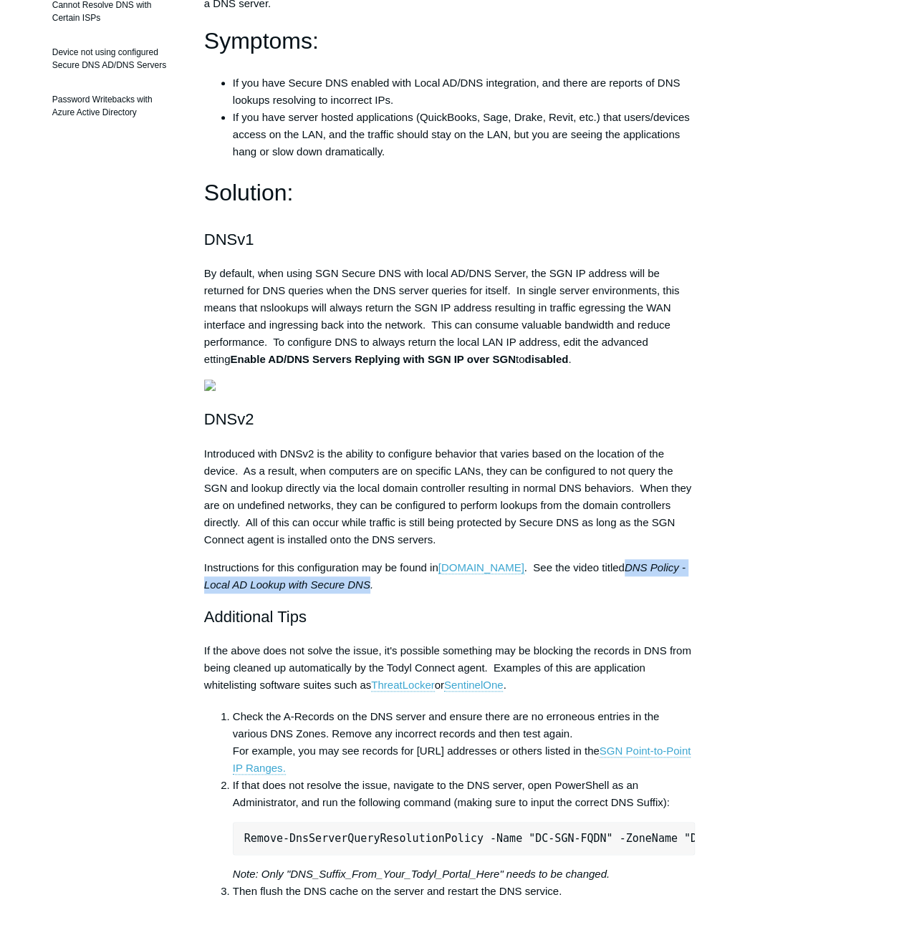
drag, startPoint x: 374, startPoint y: 725, endPoint x: 640, endPoint y: 700, distance: 267.6
click at [640, 594] on p "Instructions for this configuration may be found in university.todyl.com . See …" at bounding box center [449, 576] width 491 height 34
drag, startPoint x: 640, startPoint y: 700, endPoint x: 643, endPoint y: 713, distance: 13.9
copy em "DNS Policy - Local AD Lookup with Secure DNS"
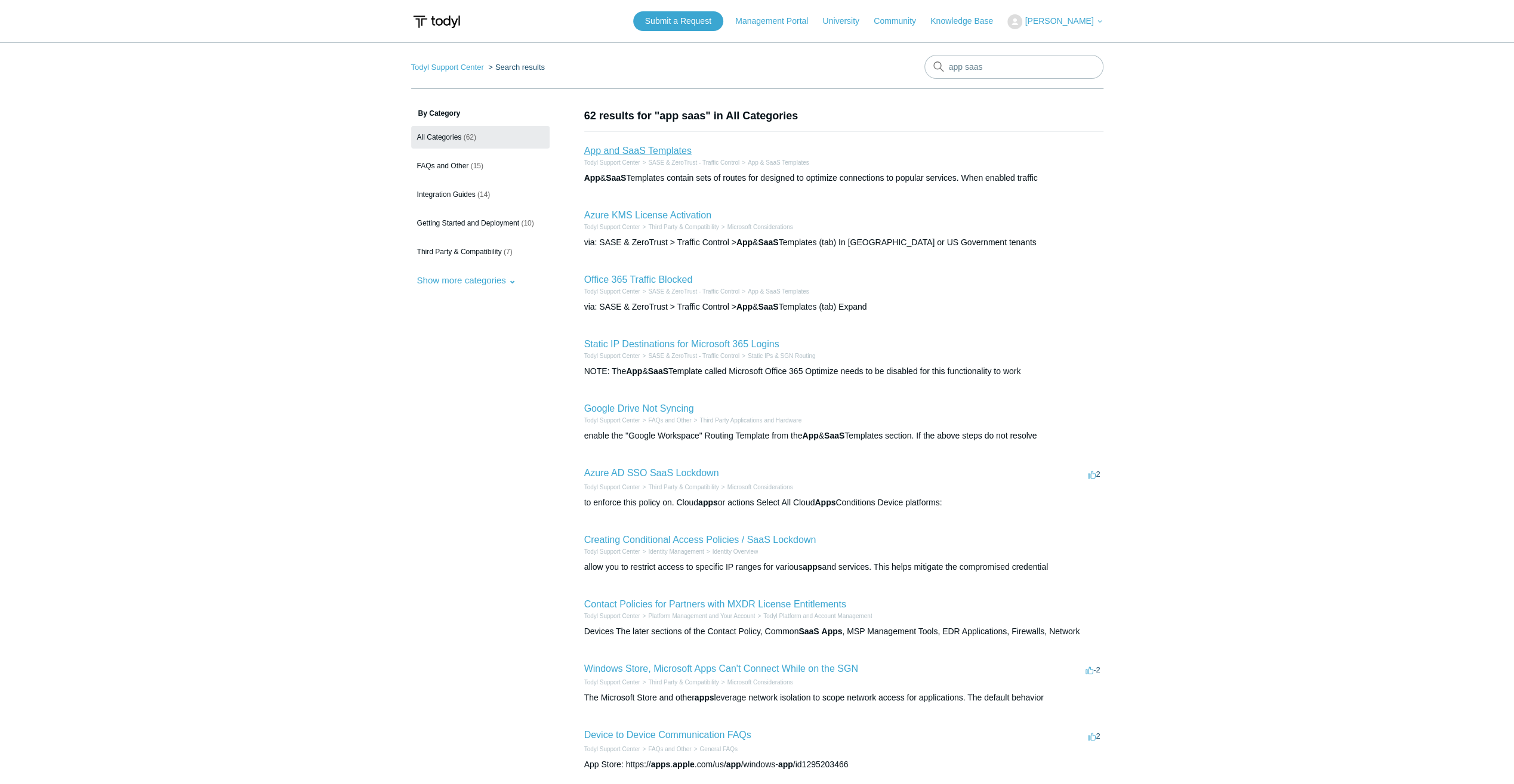
click at [677, 150] on link "App and SaaS Templates" at bounding box center [637, 151] width 107 height 10
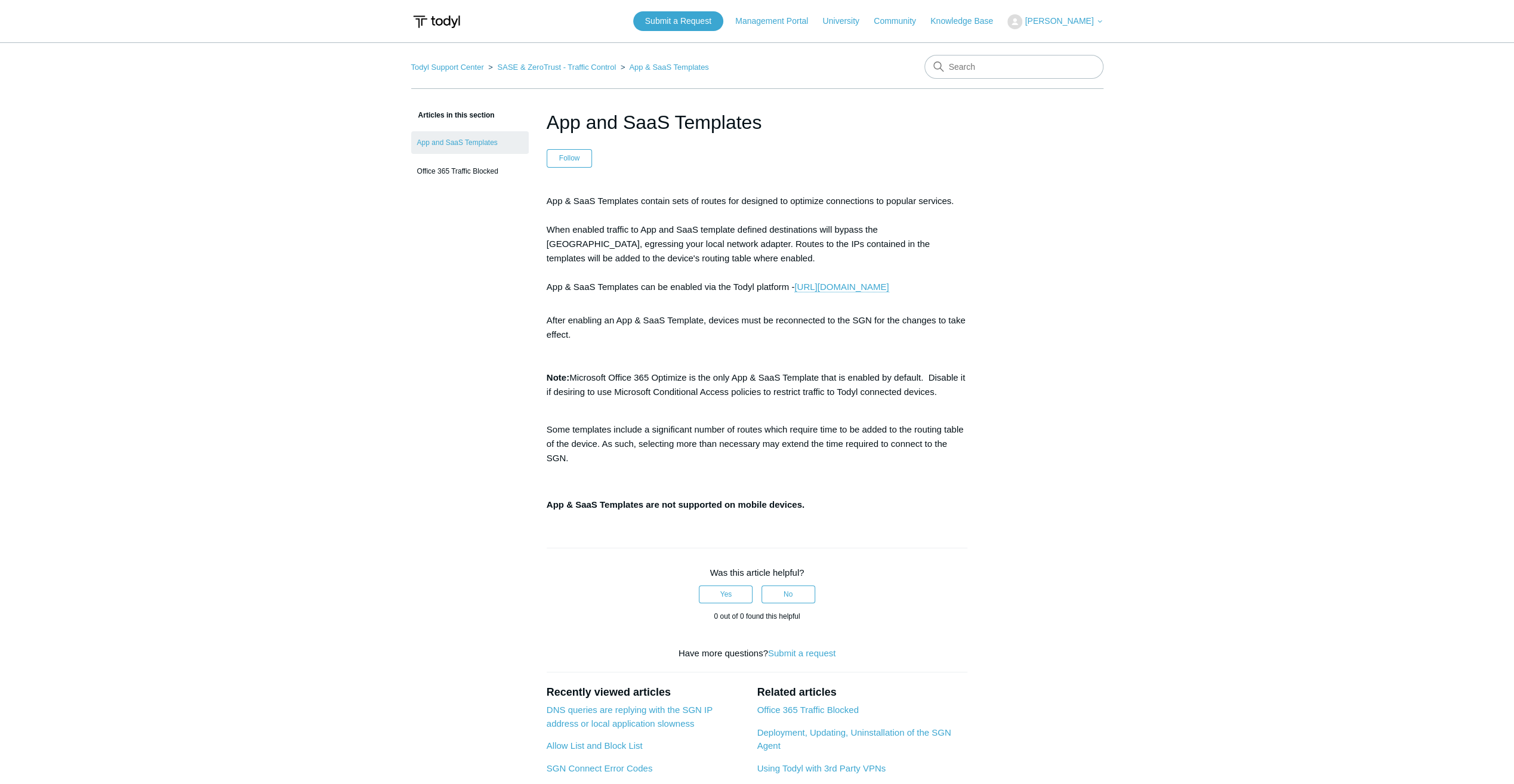
click at [1111, 384] on main "Todyl Support Center SASE & ZeroTrust - Traffic Control App & SaaS Templates Ar…" at bounding box center [757, 487] width 1514 height 890
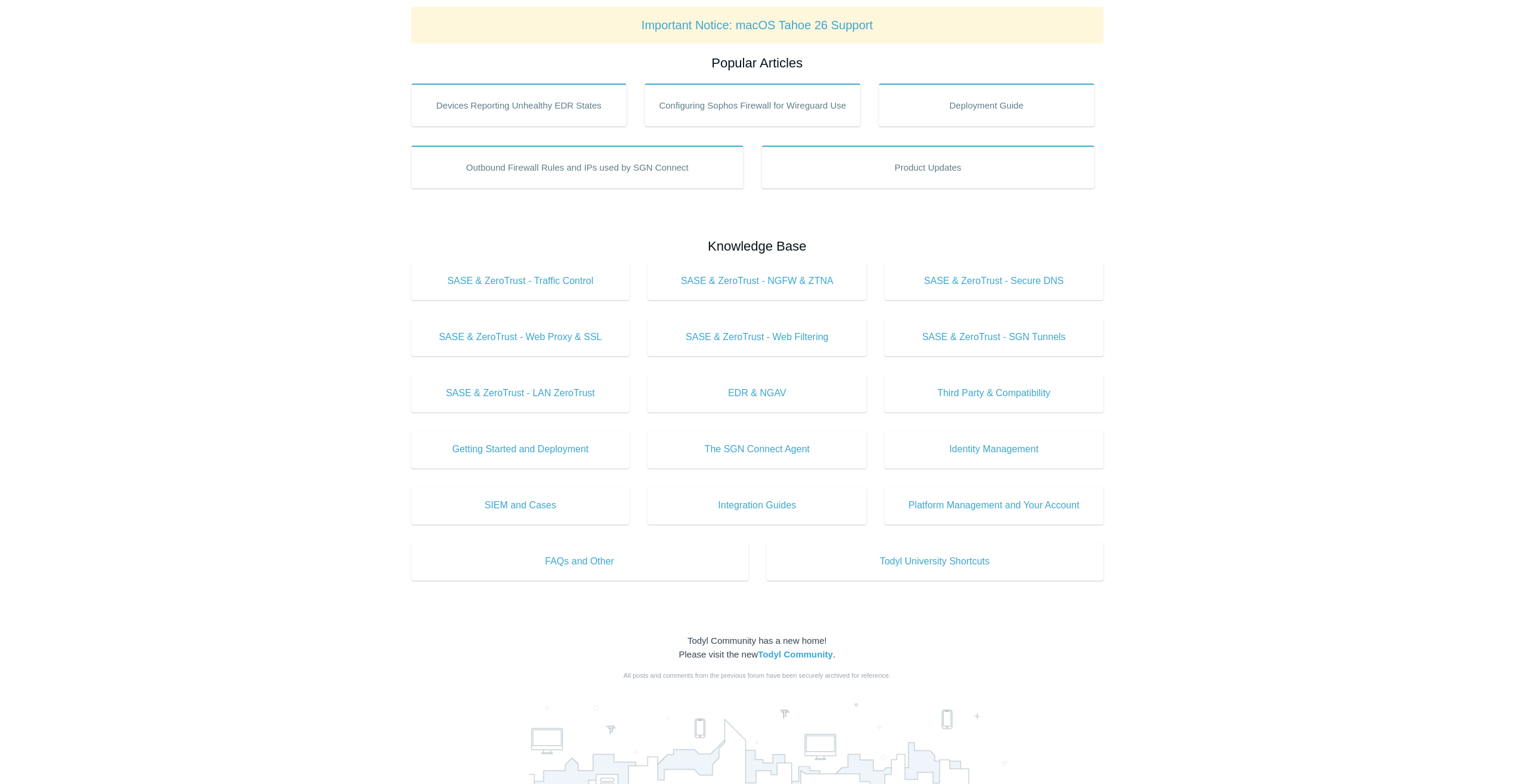
scroll to position [238, 0]
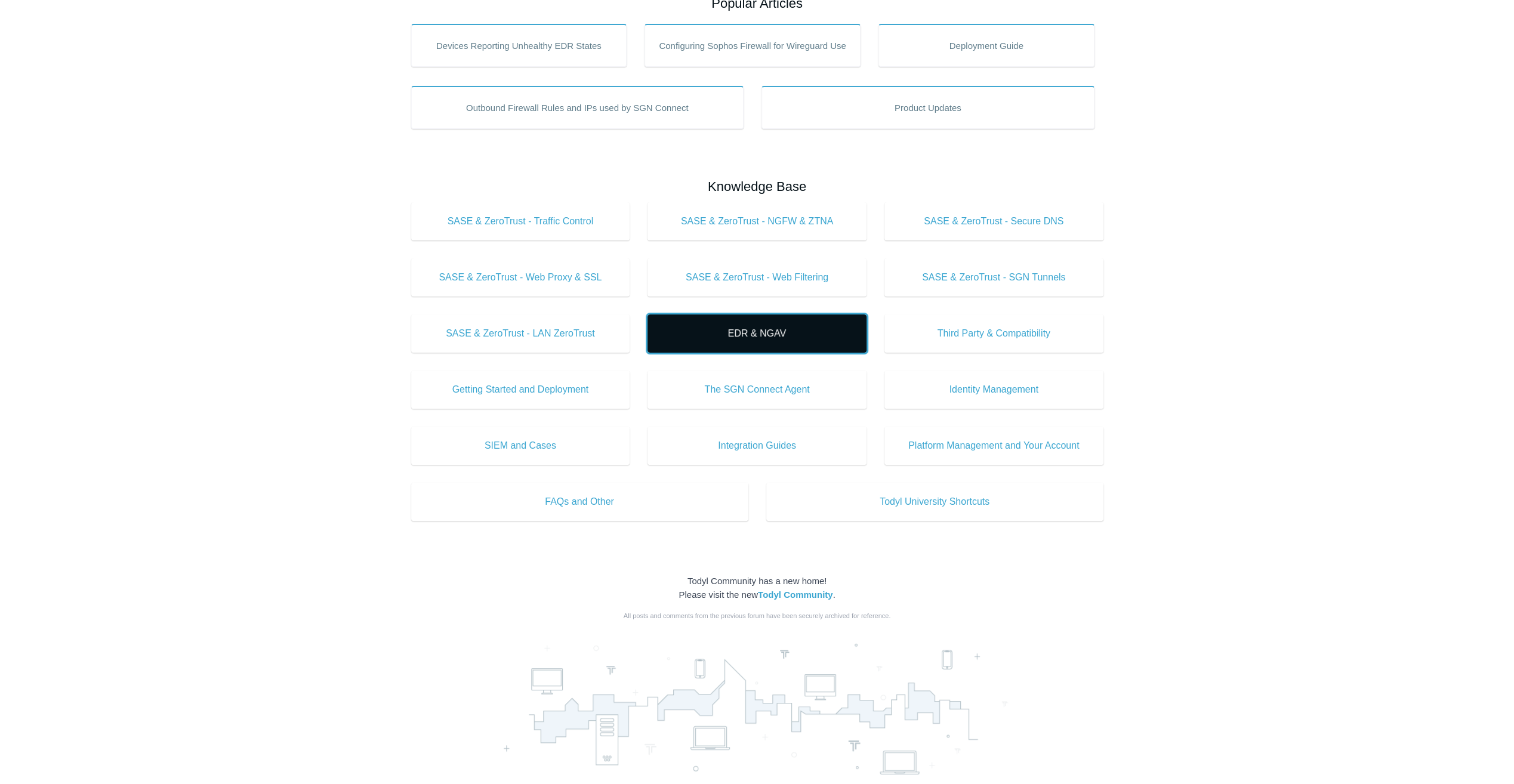
click at [792, 335] on span "EDR & NGAV" at bounding box center [757, 333] width 183 height 14
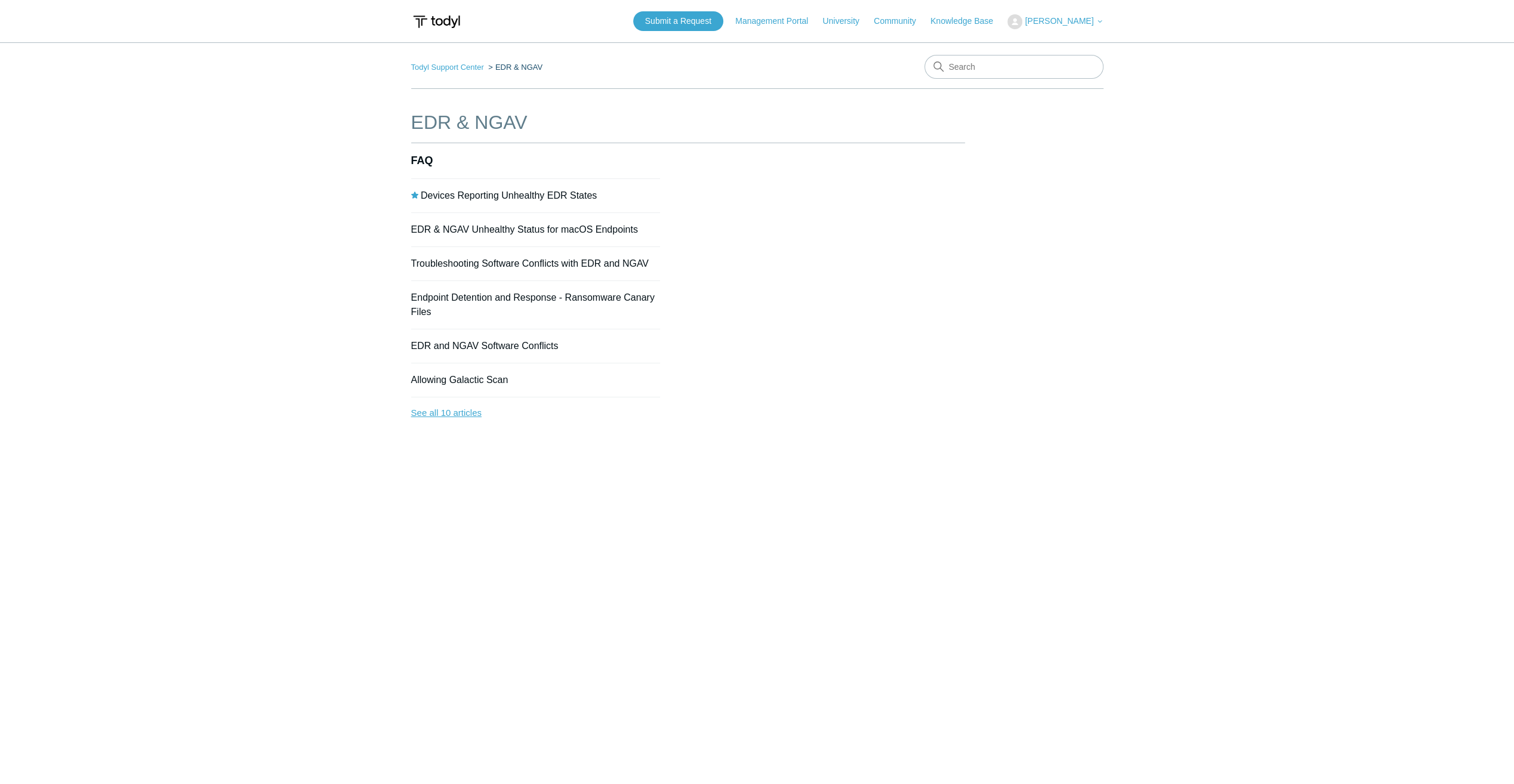
click at [461, 405] on link "See all 10 articles" at bounding box center [535, 413] width 249 height 32
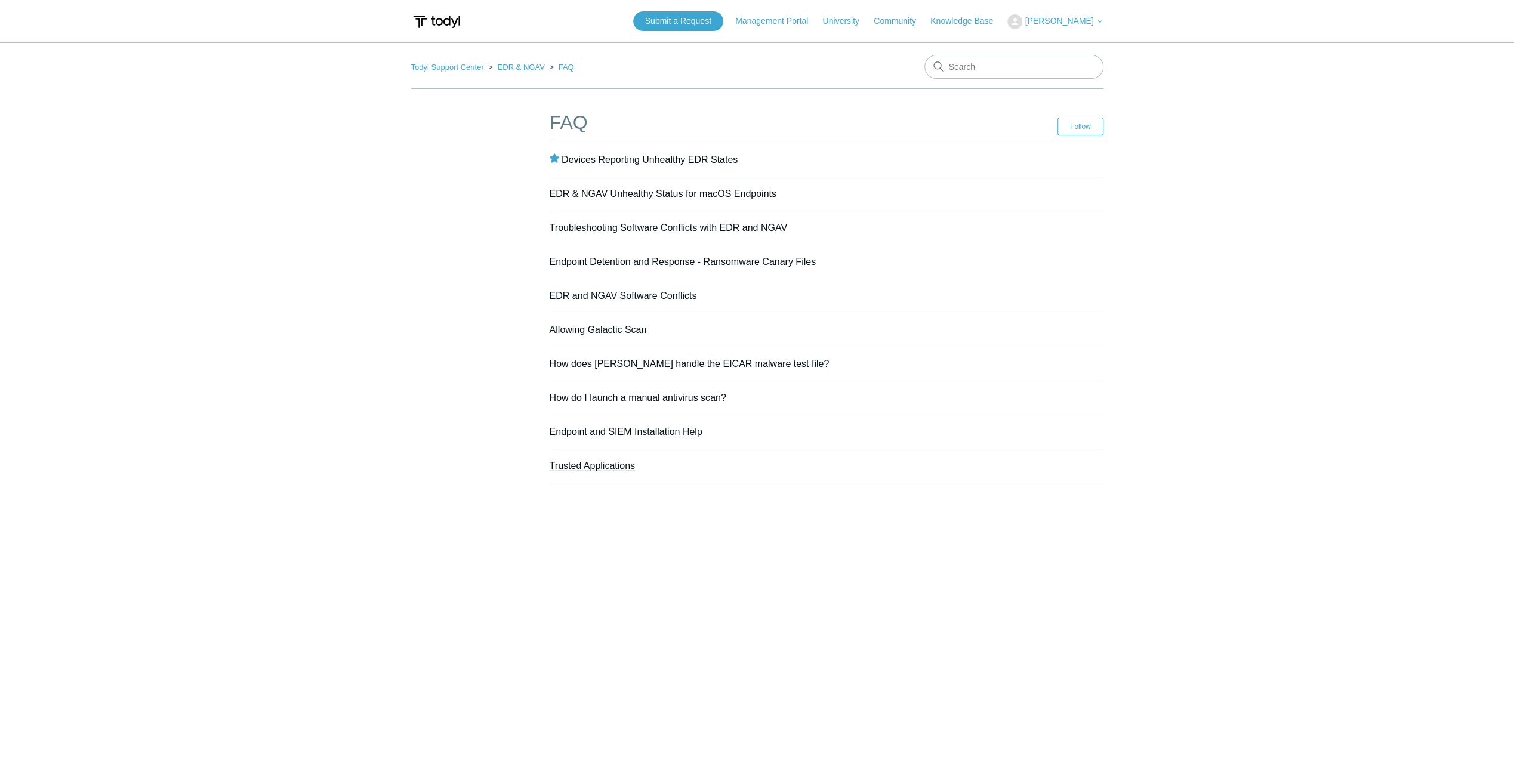
click at [607, 467] on link "Trusted Applications" at bounding box center [592, 466] width 85 height 10
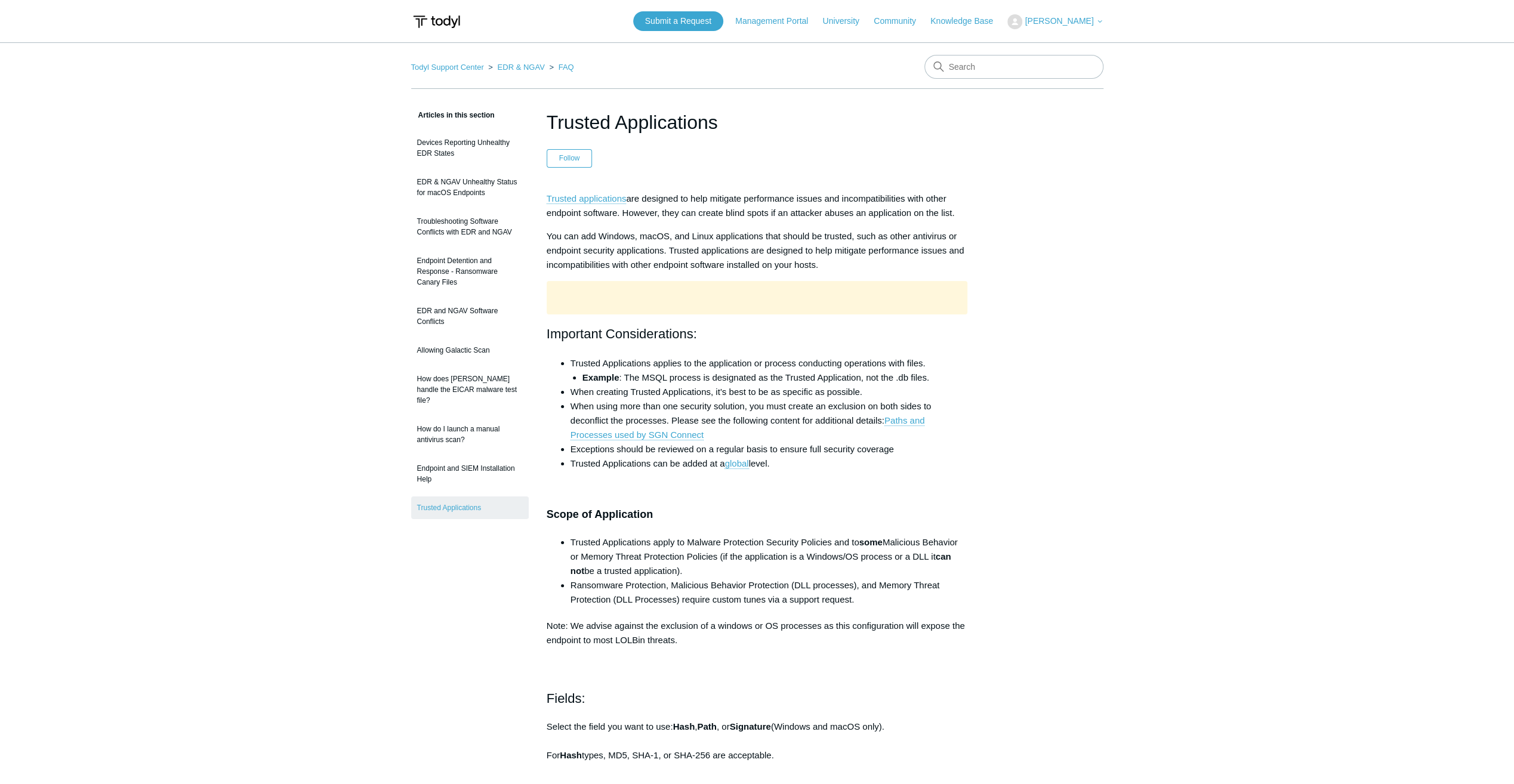
scroll to position [60, 0]
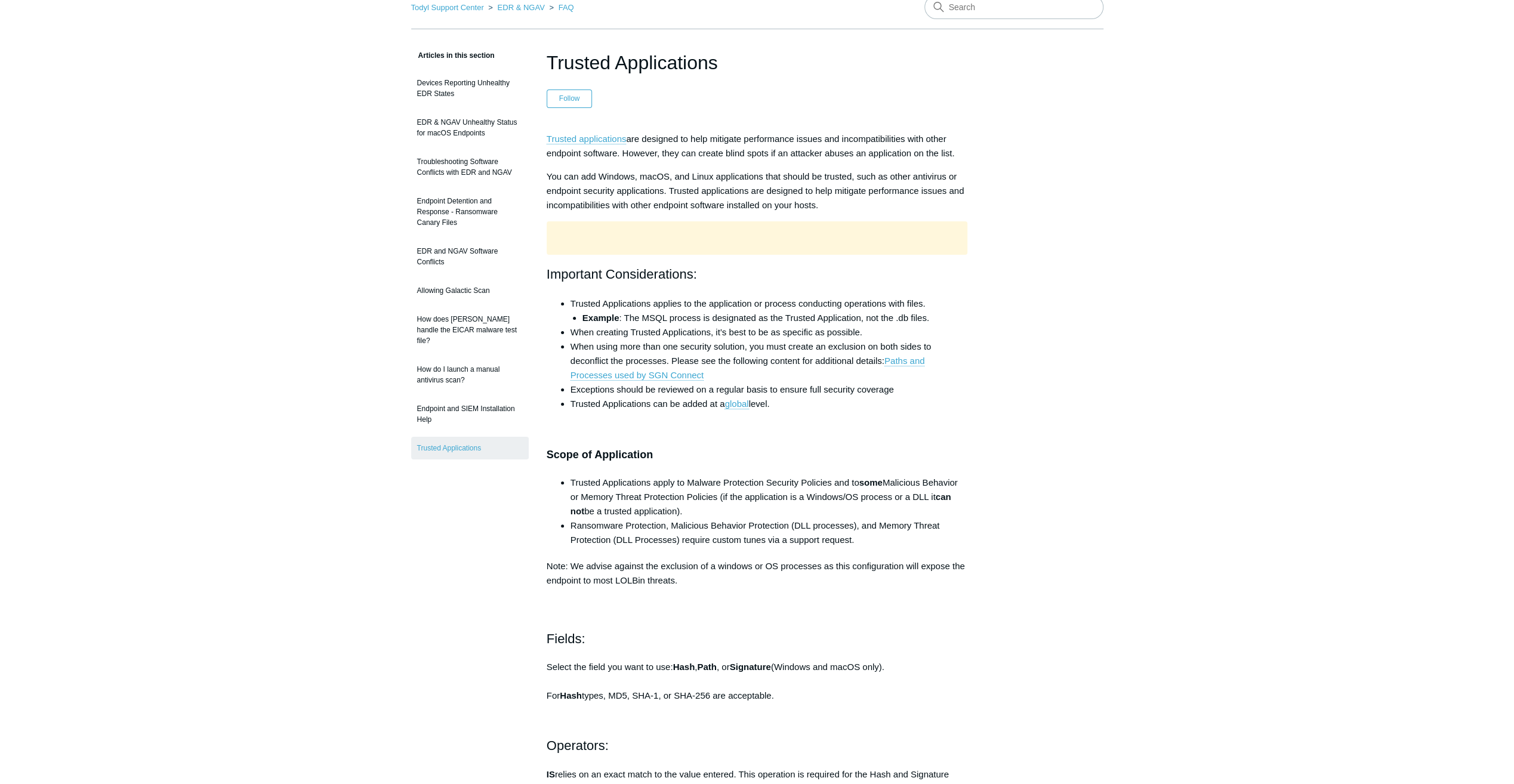
drag, startPoint x: 902, startPoint y: 356, endPoint x: 1212, endPoint y: 299, distance: 315.2
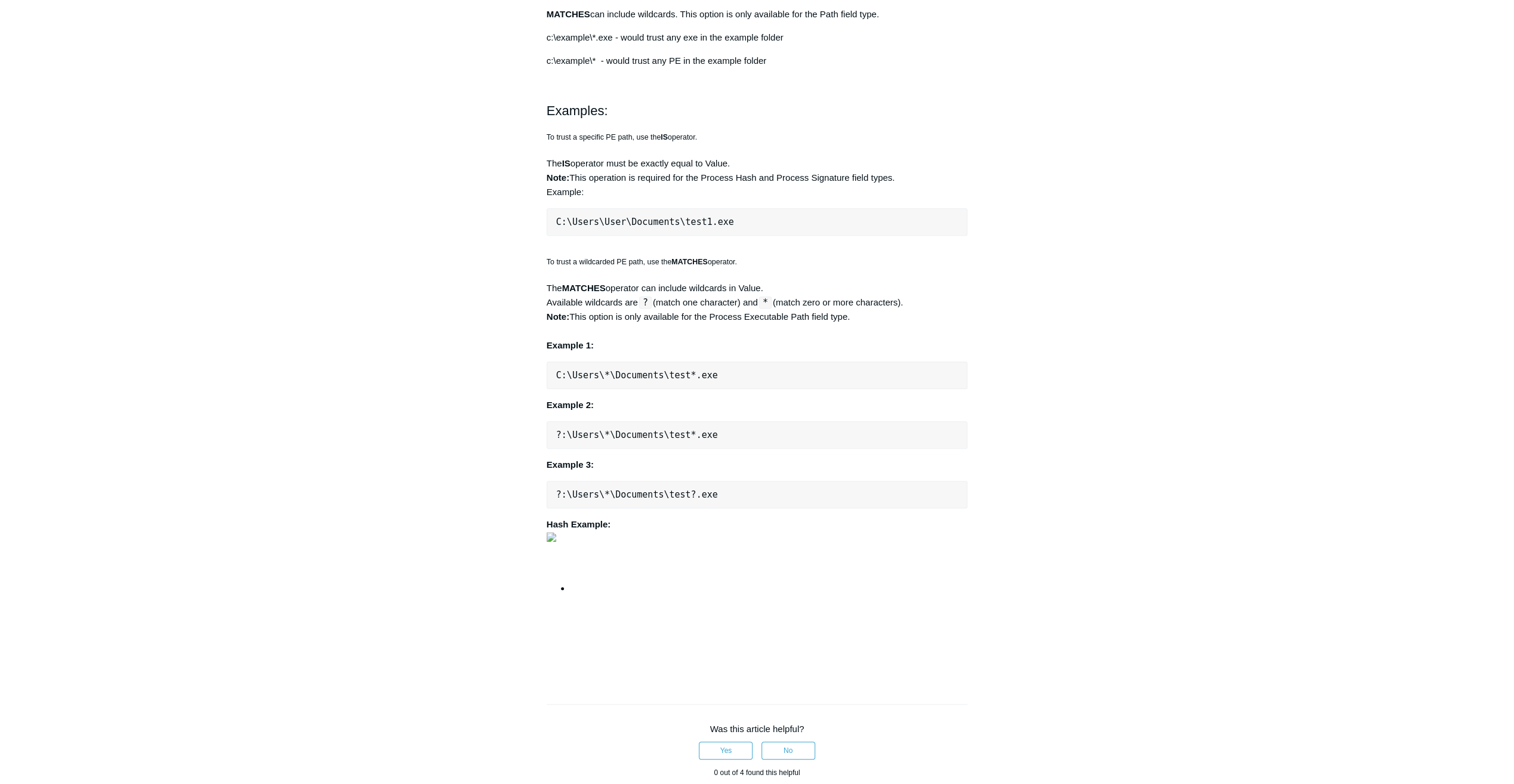
scroll to position [955, 0]
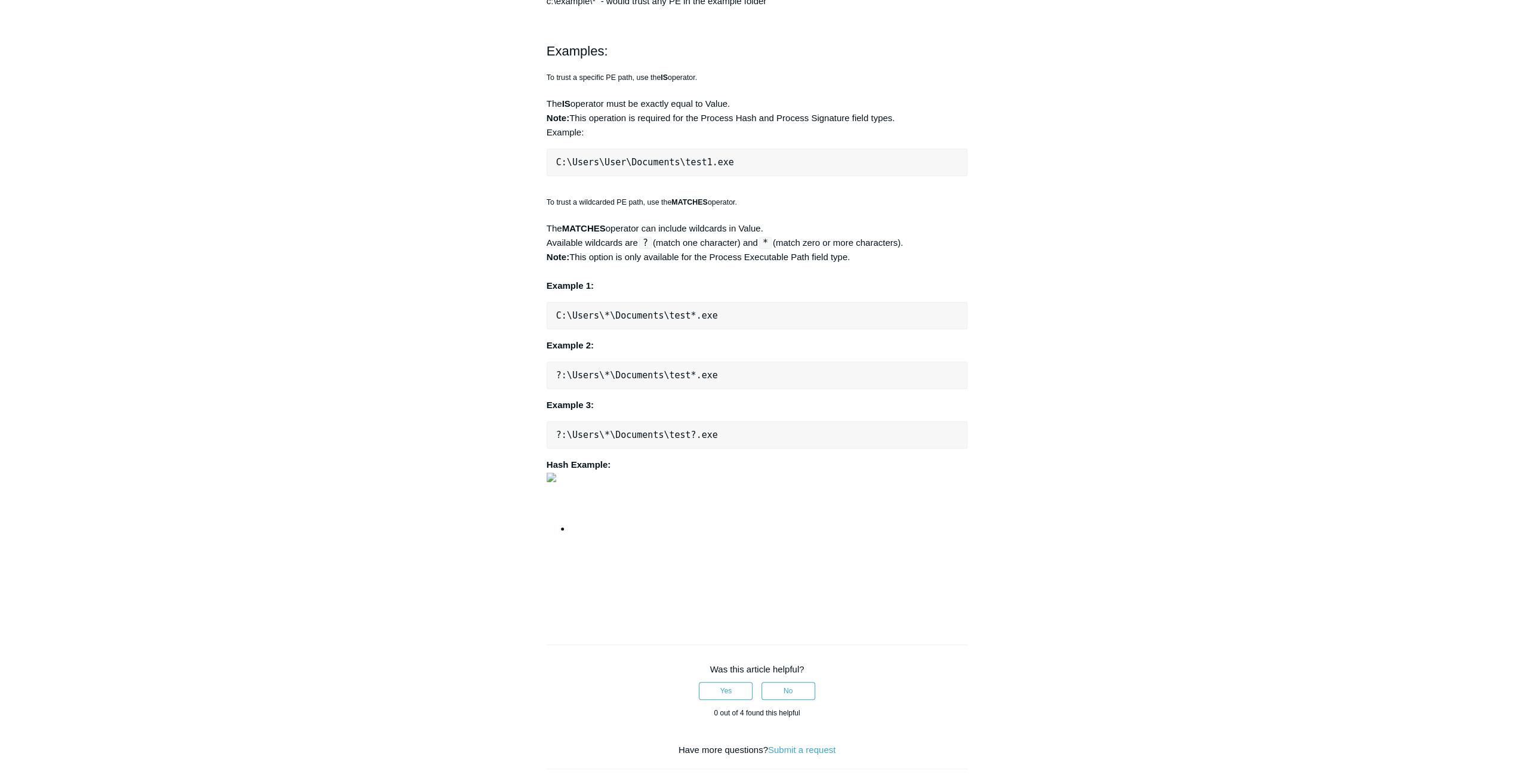
click at [1342, 334] on main "Todyl Support Center EDR & NGAV FAQ Articles in this section Devices Reporting …" at bounding box center [757, 51] width 1514 height 1927
